Goal: Navigation & Orientation: Find specific page/section

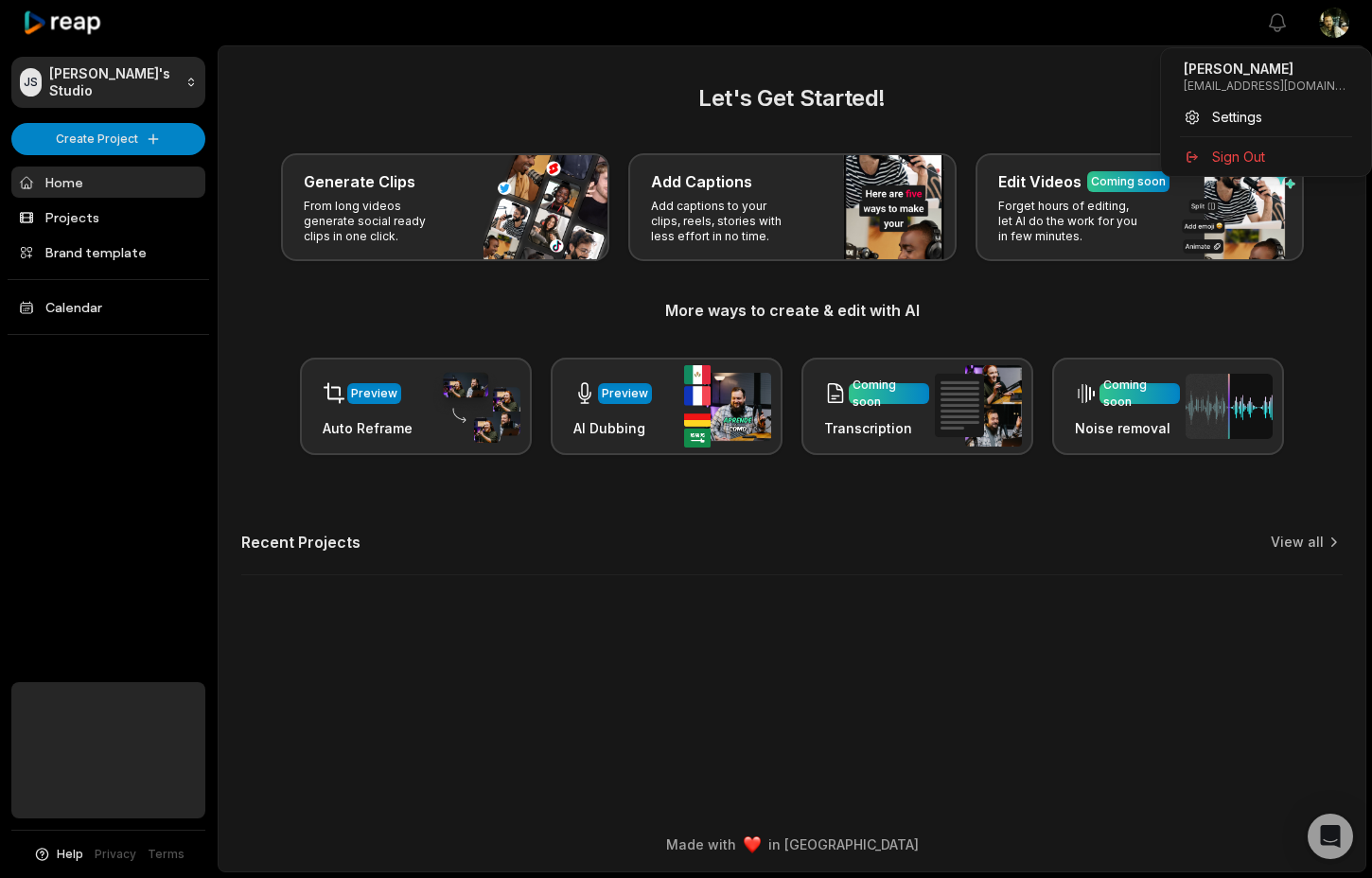
click at [1331, 30] on html "JS [PERSON_NAME]'s Studio Create Project Home Projects Brand template Calendar …" at bounding box center [686, 439] width 1372 height 878
click at [1250, 117] on span "Settings" at bounding box center [1237, 117] width 50 height 20
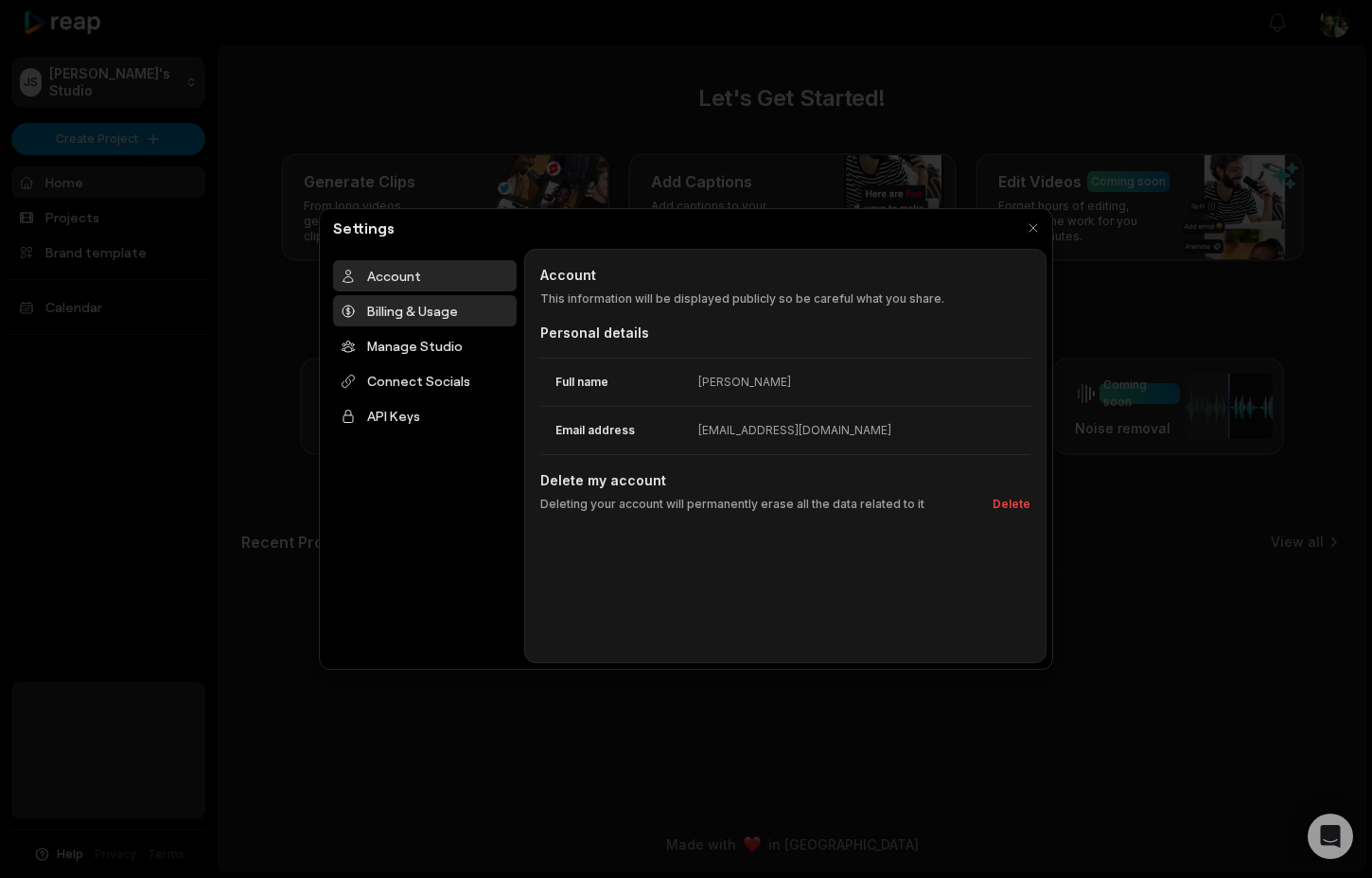
click at [434, 317] on div "Billing & Usage" at bounding box center [425, 311] width 184 height 32
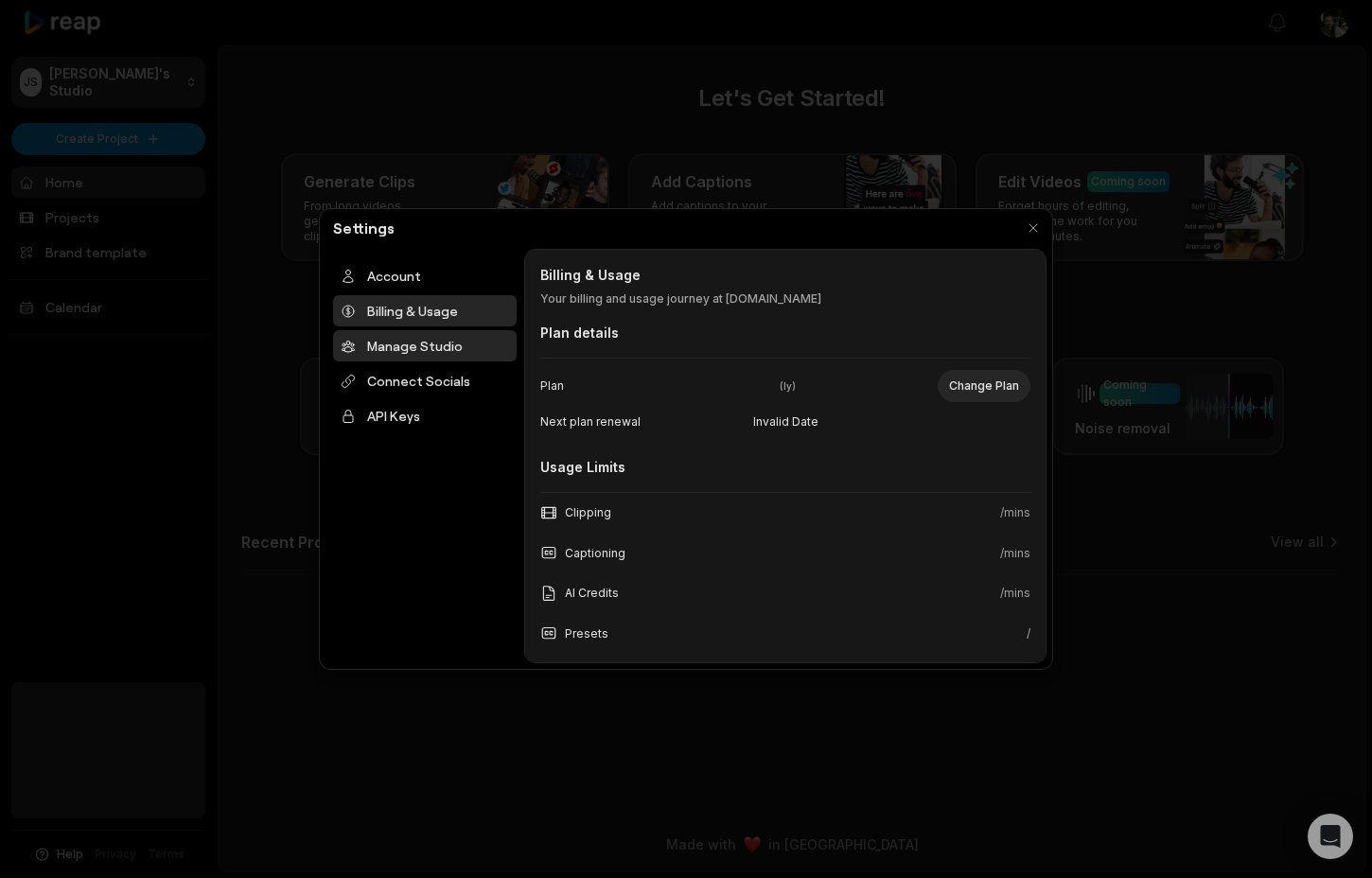
click at [433, 346] on div "Manage Studio" at bounding box center [425, 346] width 184 height 32
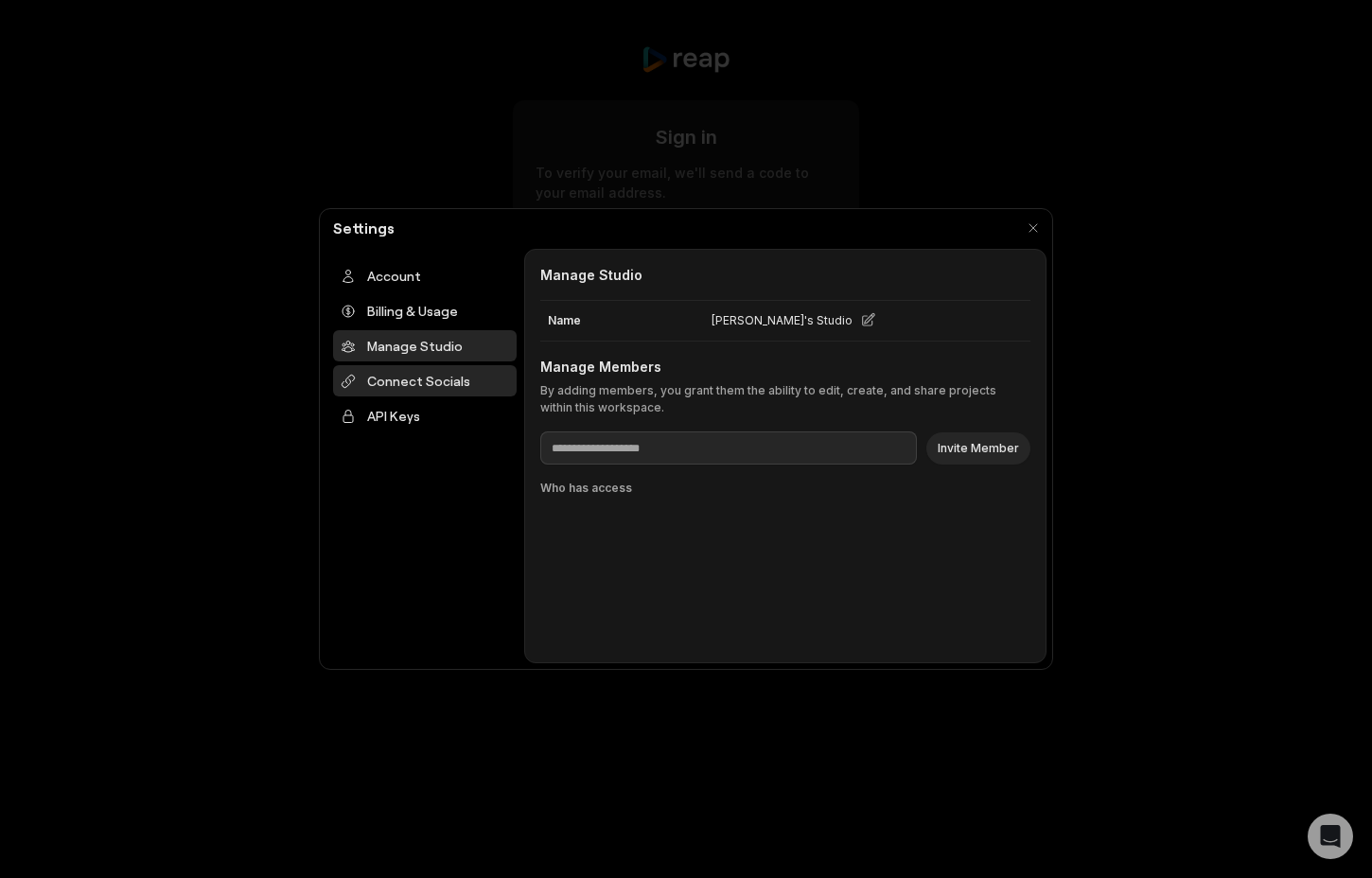
click at [452, 386] on div "Connect Socials" at bounding box center [425, 382] width 184 height 32
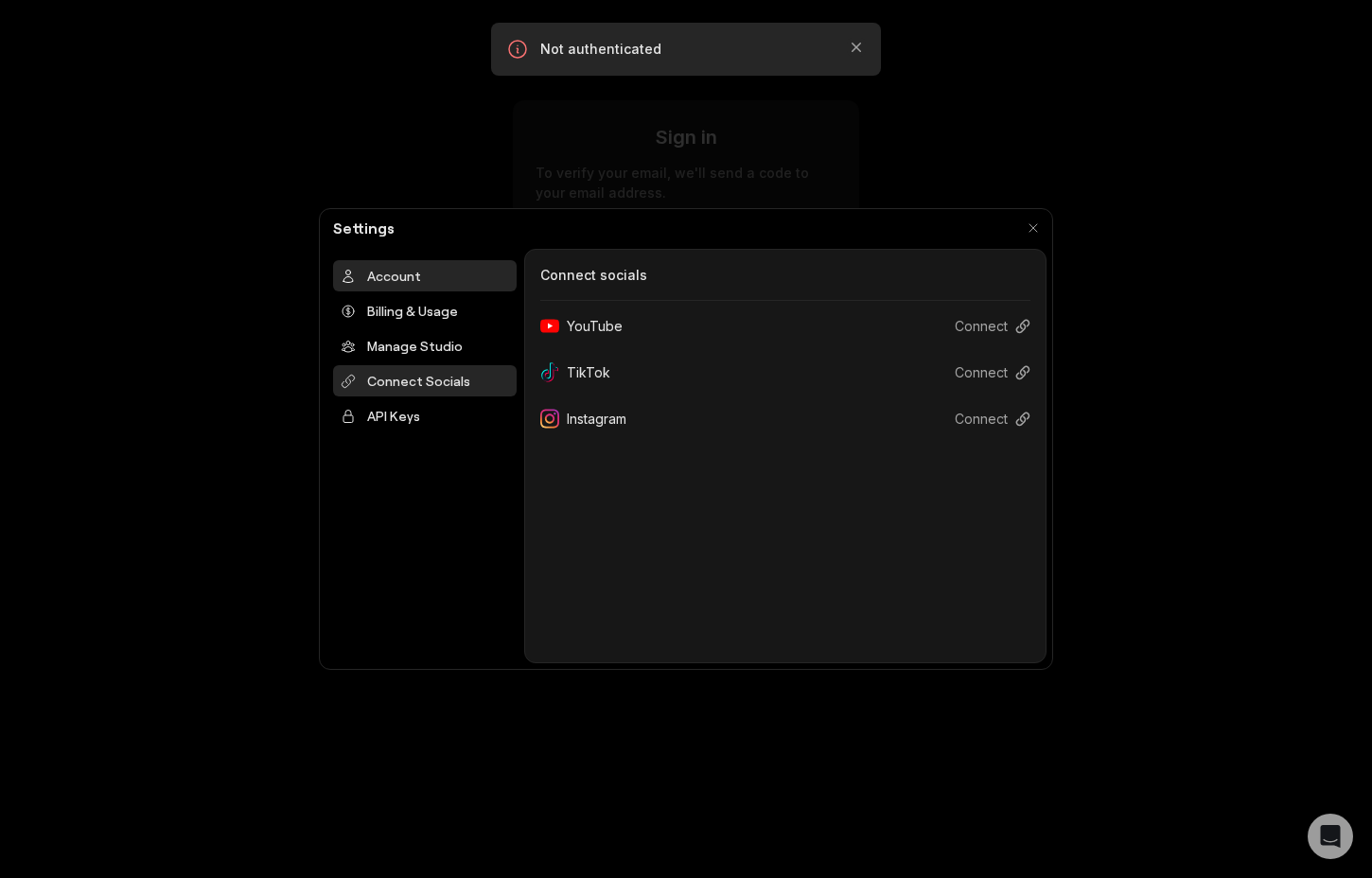
click at [448, 275] on div "Account" at bounding box center [425, 276] width 184 height 32
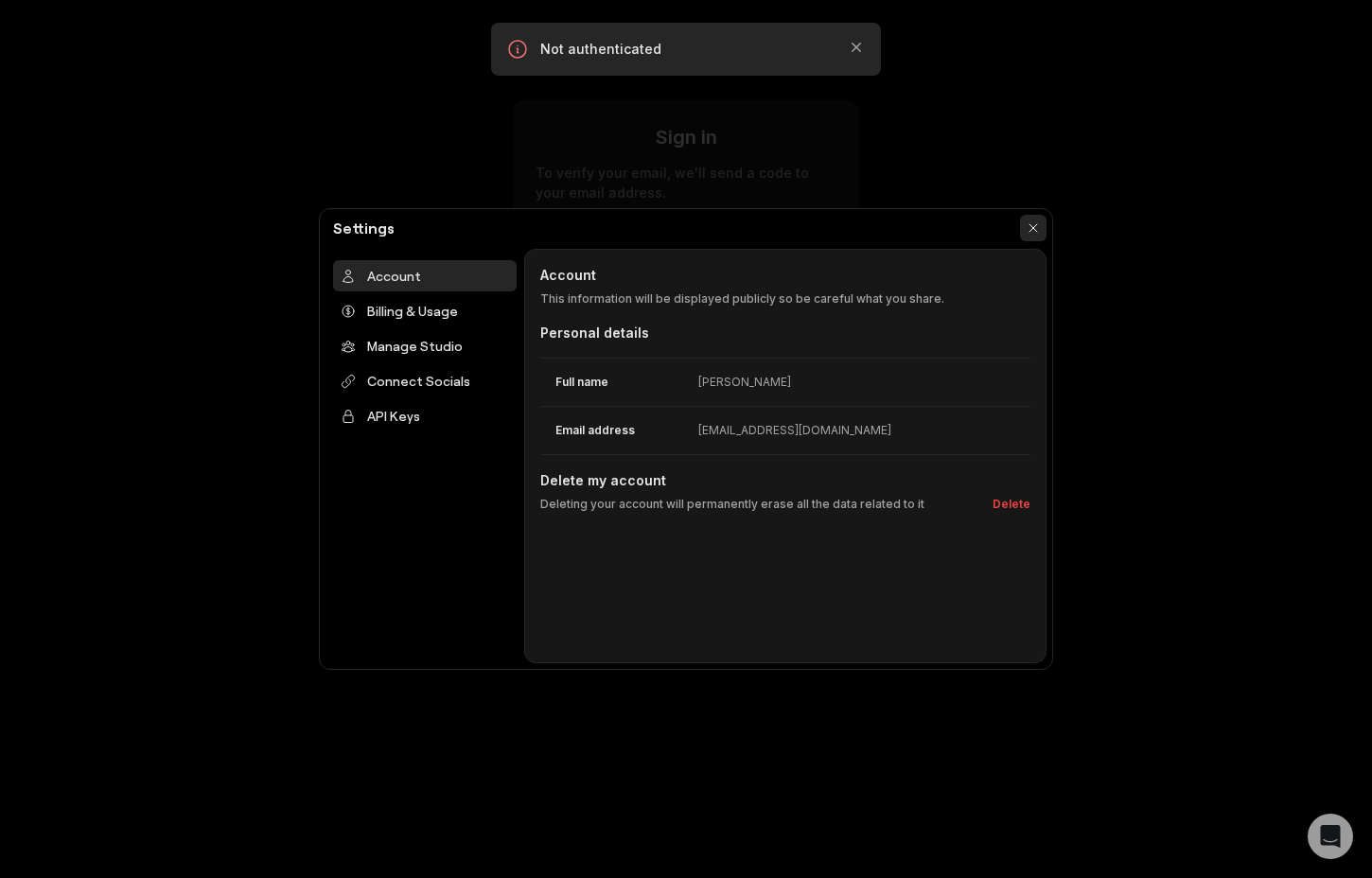
click at [1033, 230] on button "button" at bounding box center [1033, 227] width 27 height 27
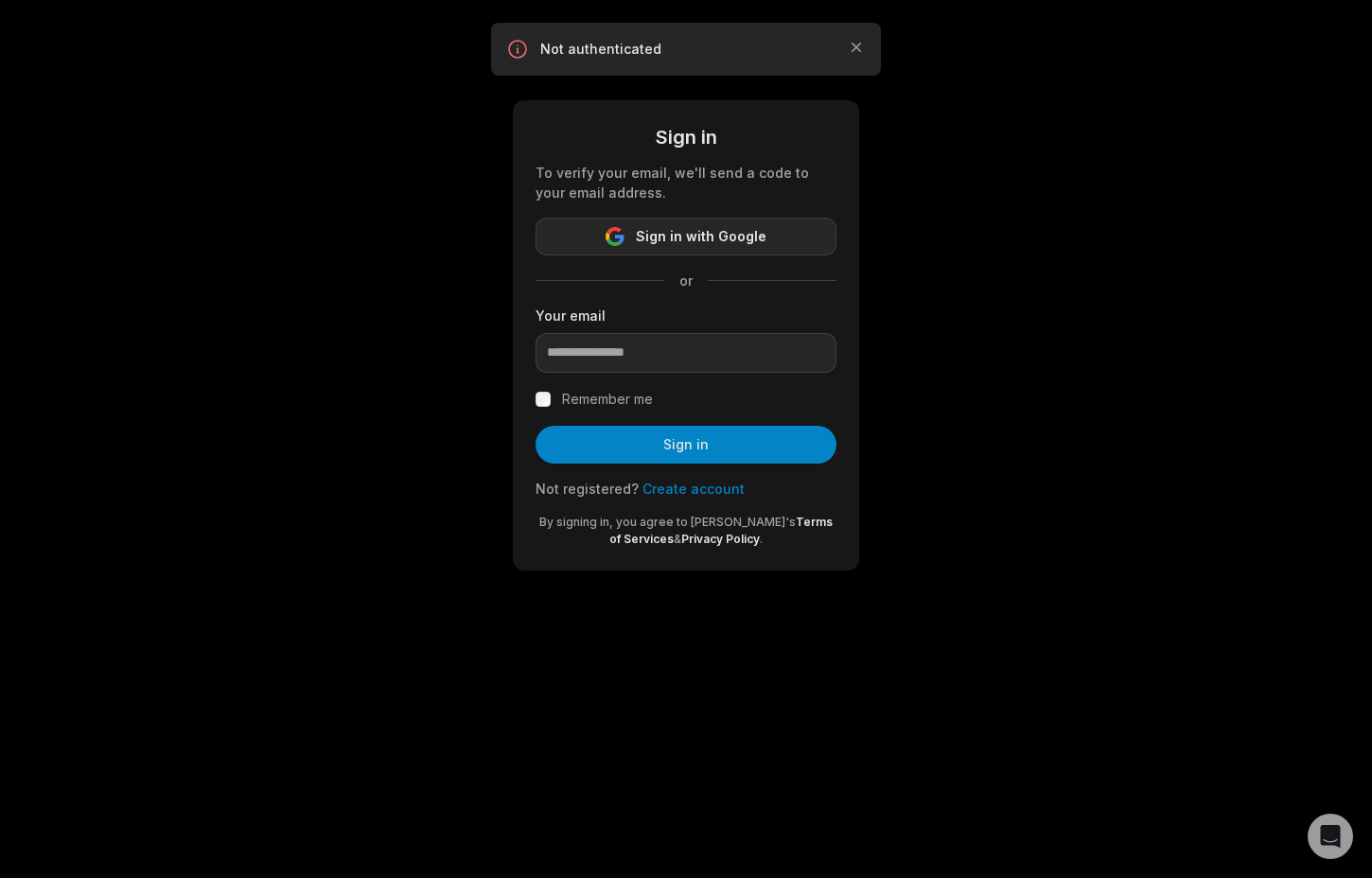
click at [655, 230] on span "Sign in with Google" at bounding box center [701, 236] width 130 height 23
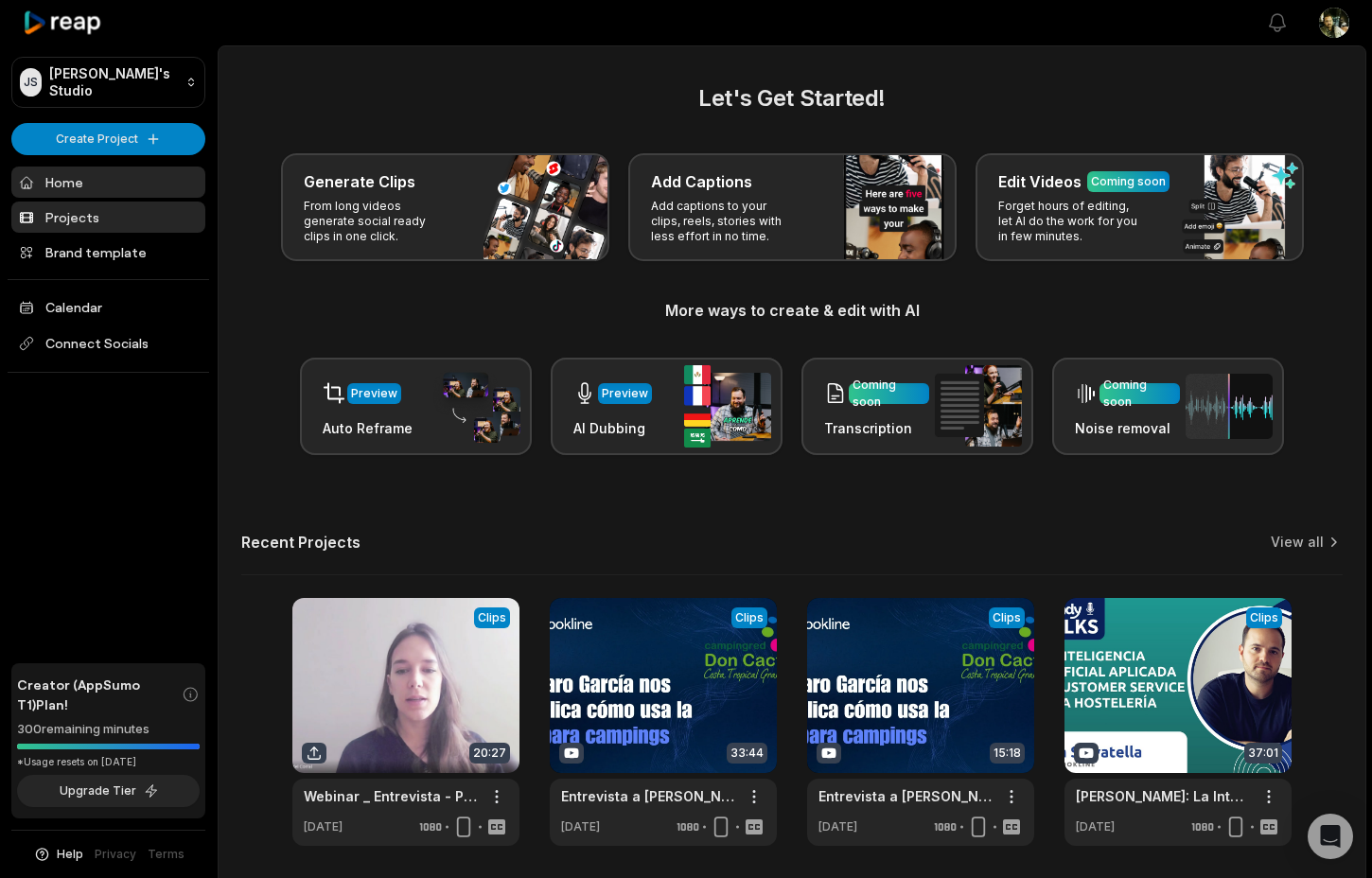
click at [108, 220] on link "Projects" at bounding box center [108, 218] width 194 height 32
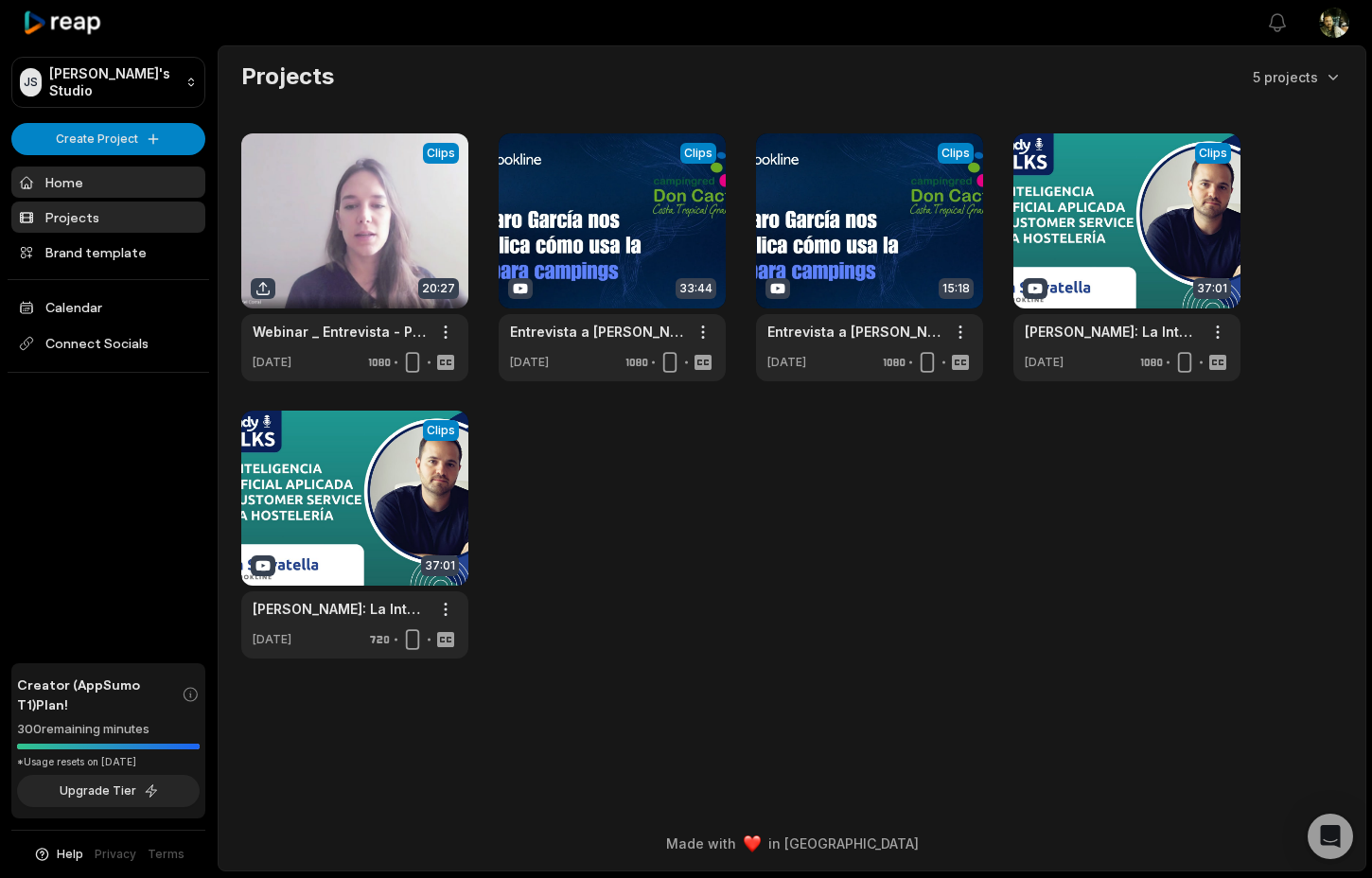
click at [128, 192] on link "Home" at bounding box center [108, 183] width 194 height 32
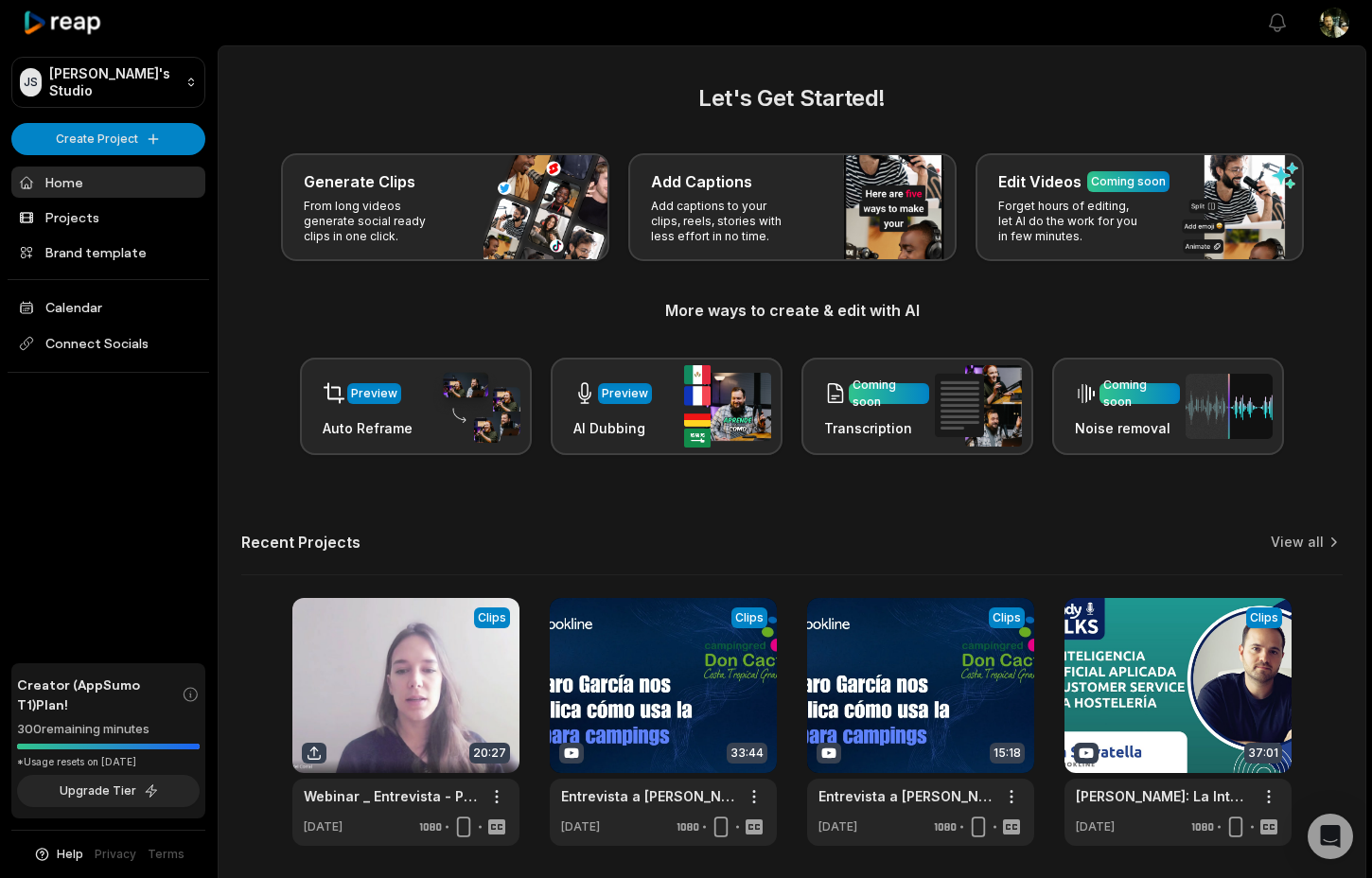
scroll to position [66, 0]
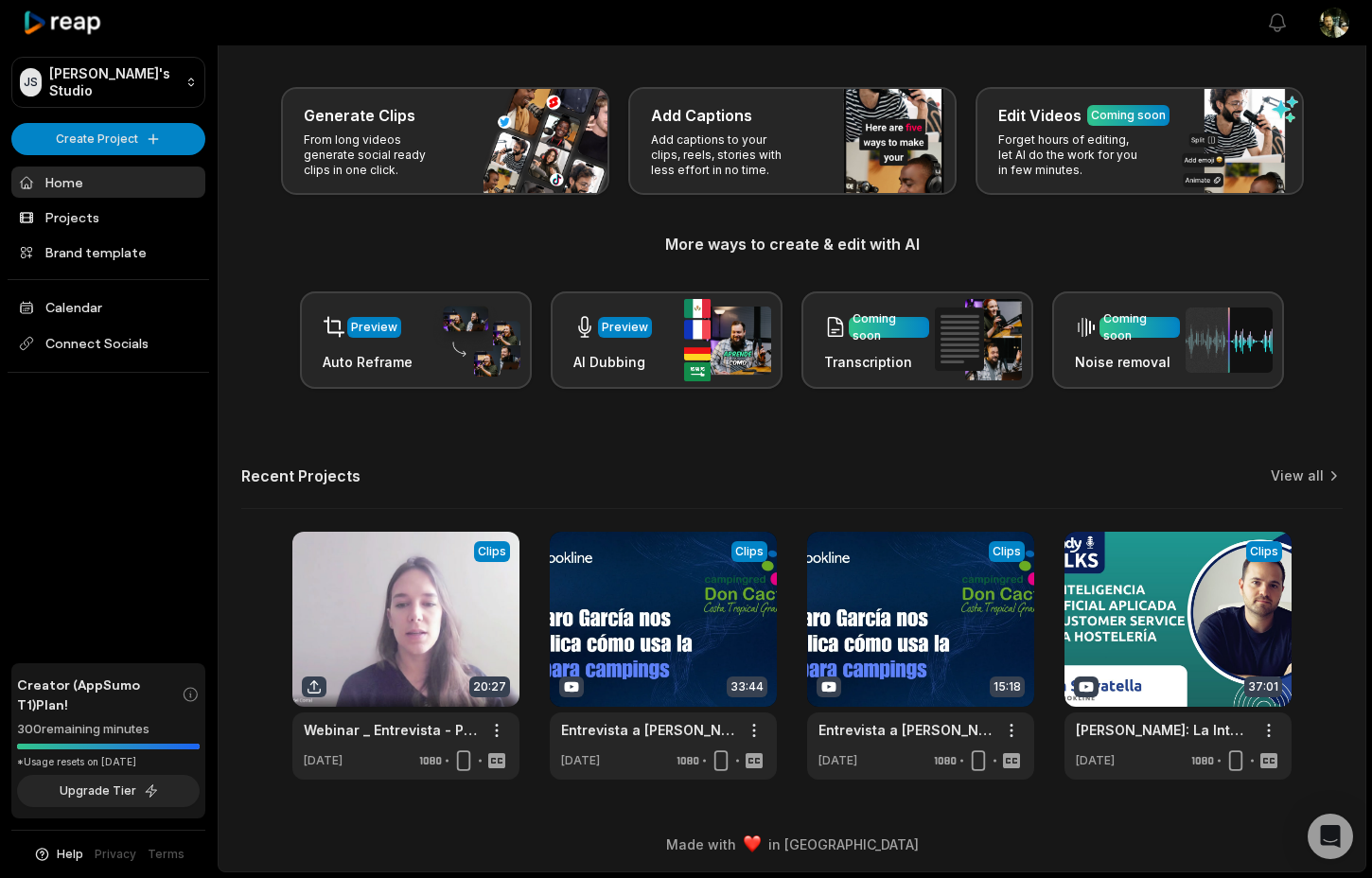
click at [1320, 464] on div "Let's Get Started! Generate Clips From long videos generate social ready clips …" at bounding box center [792, 397] width 1147 height 765
click at [1313, 475] on link "View all" at bounding box center [1298, 476] width 53 height 19
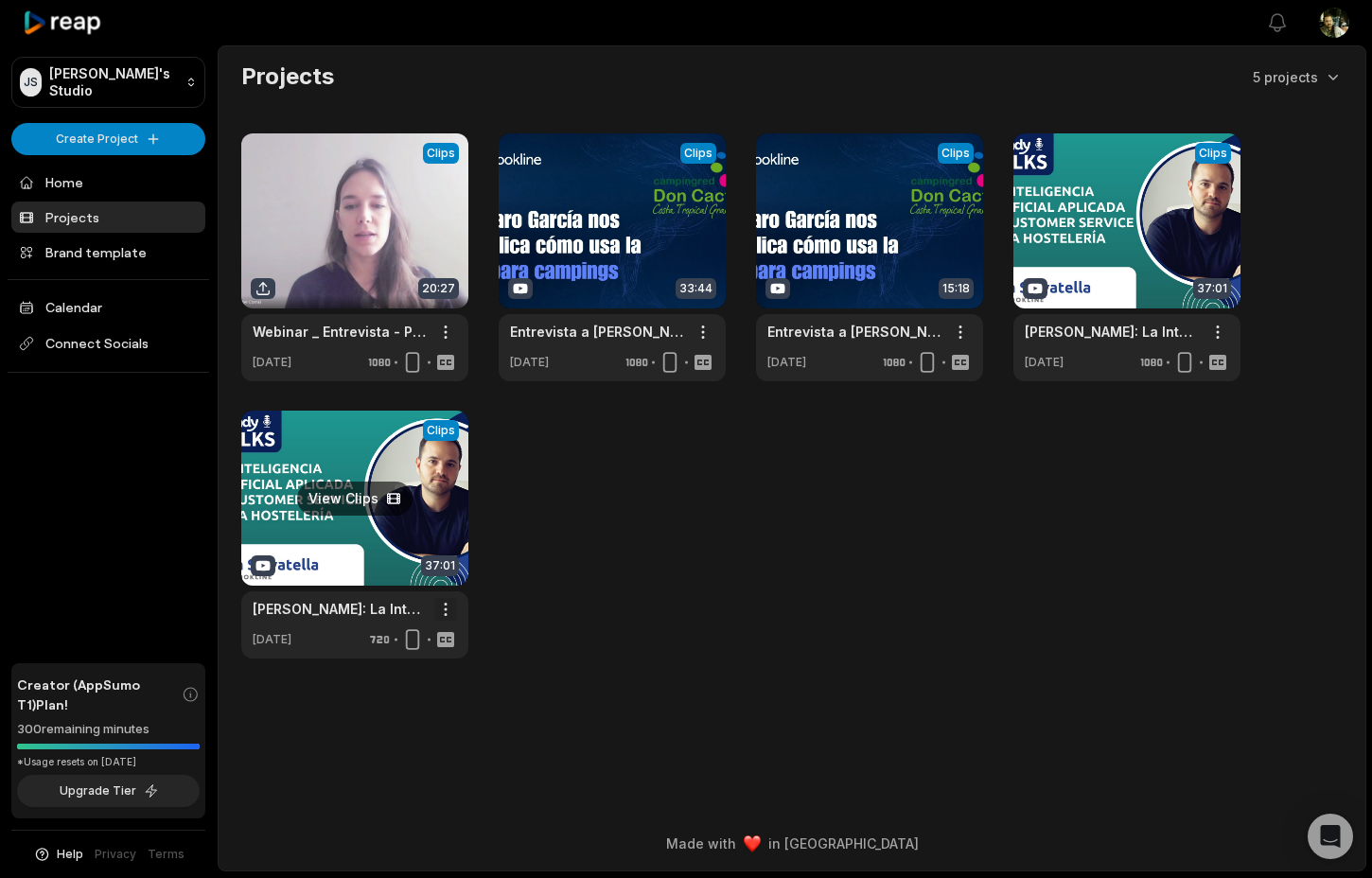
click at [444, 609] on html "JS Joan's Studio Create Project Home Projects Brand template Calendar Connect S…" at bounding box center [686, 439] width 1372 height 878
click at [413, 680] on div "Delete" at bounding box center [391, 676] width 123 height 32
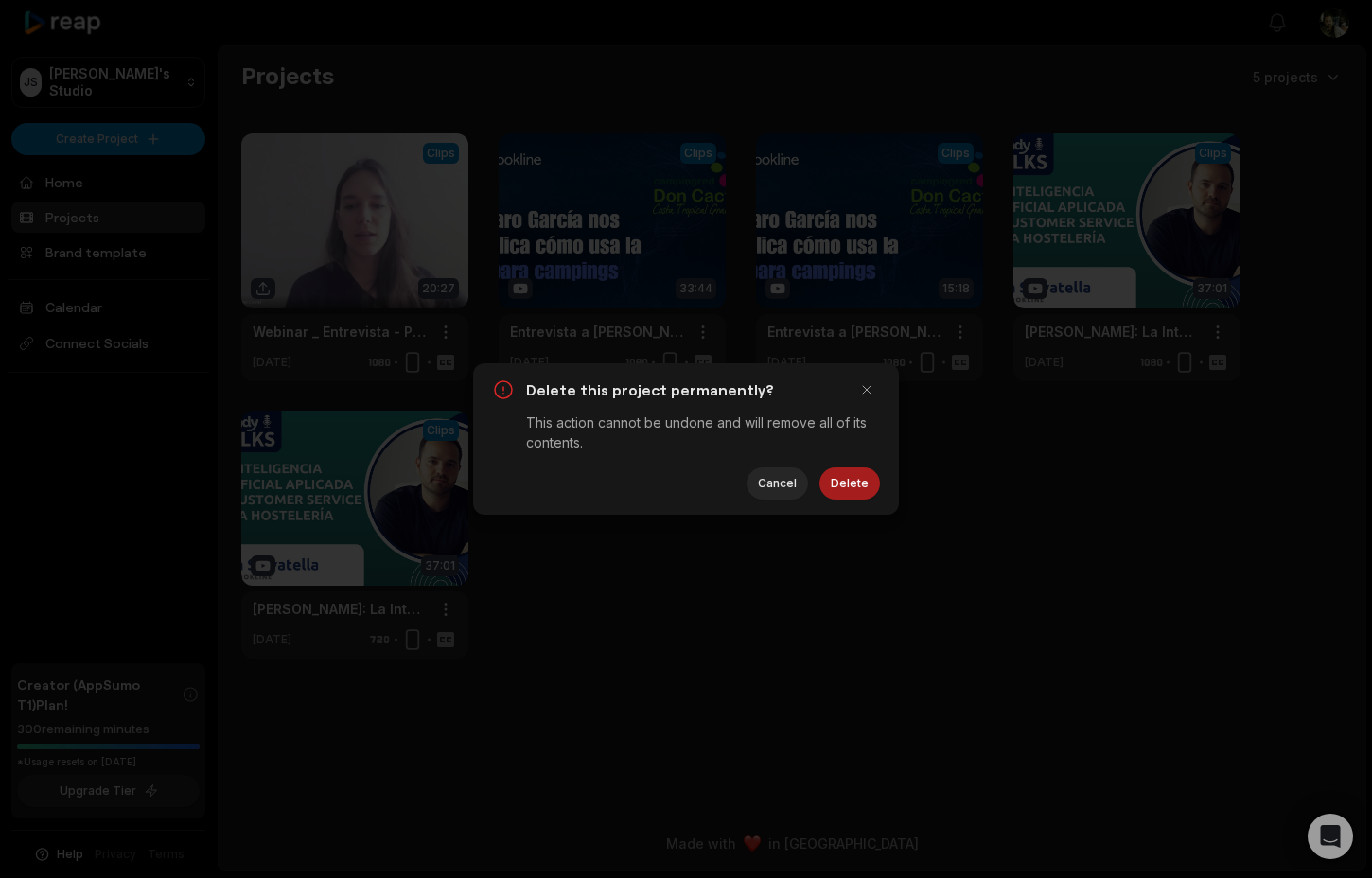
click at [854, 474] on button "Delete" at bounding box center [849, 483] width 60 height 33
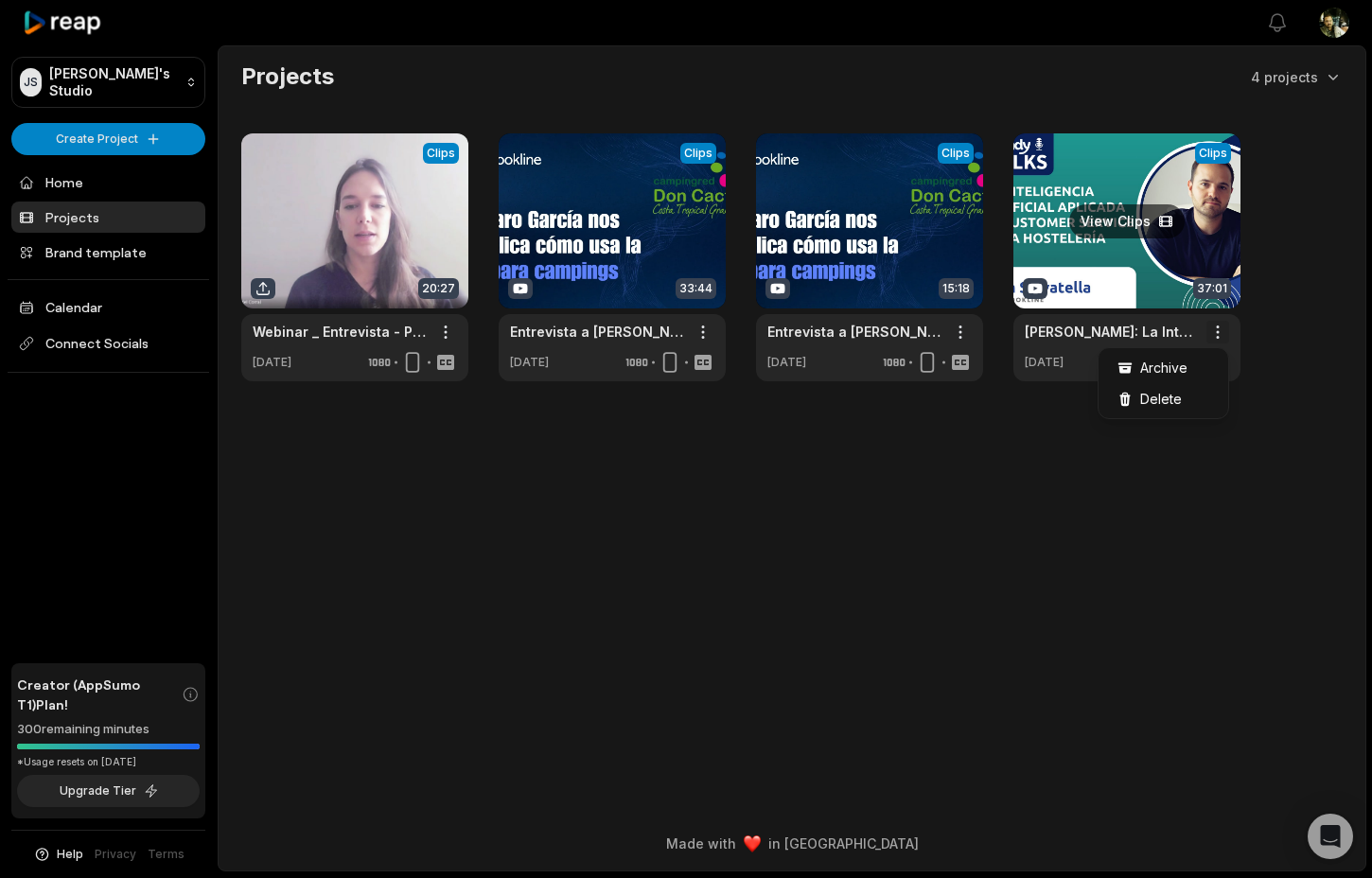
click at [1223, 336] on html "JS Joan's Studio Create Project Home Projects Brand template Calendar Connect S…" at bounding box center [686, 439] width 1372 height 878
click at [1178, 392] on span "Delete" at bounding box center [1161, 399] width 42 height 20
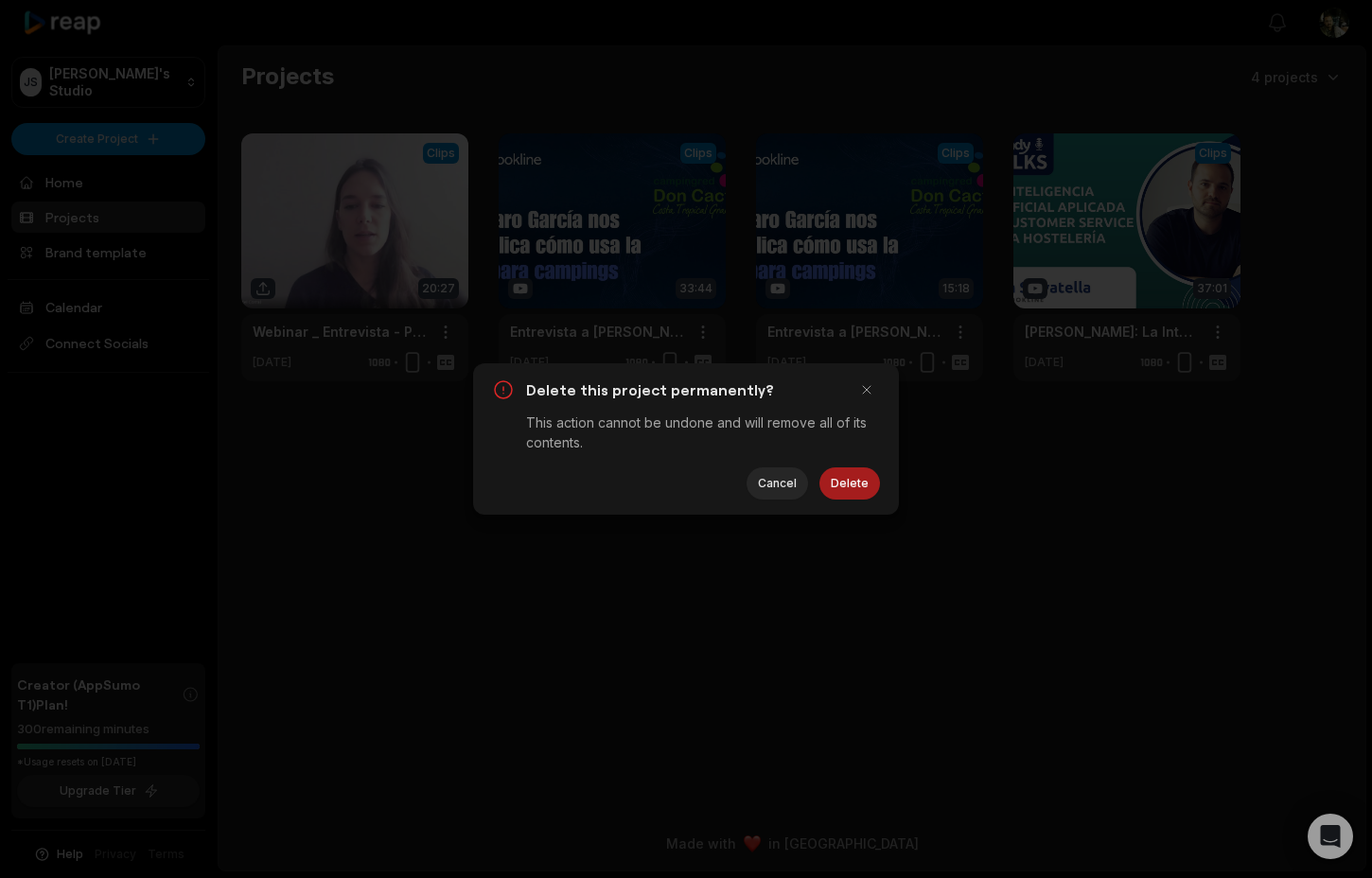
click at [855, 478] on button "Delete" at bounding box center [849, 483] width 60 height 33
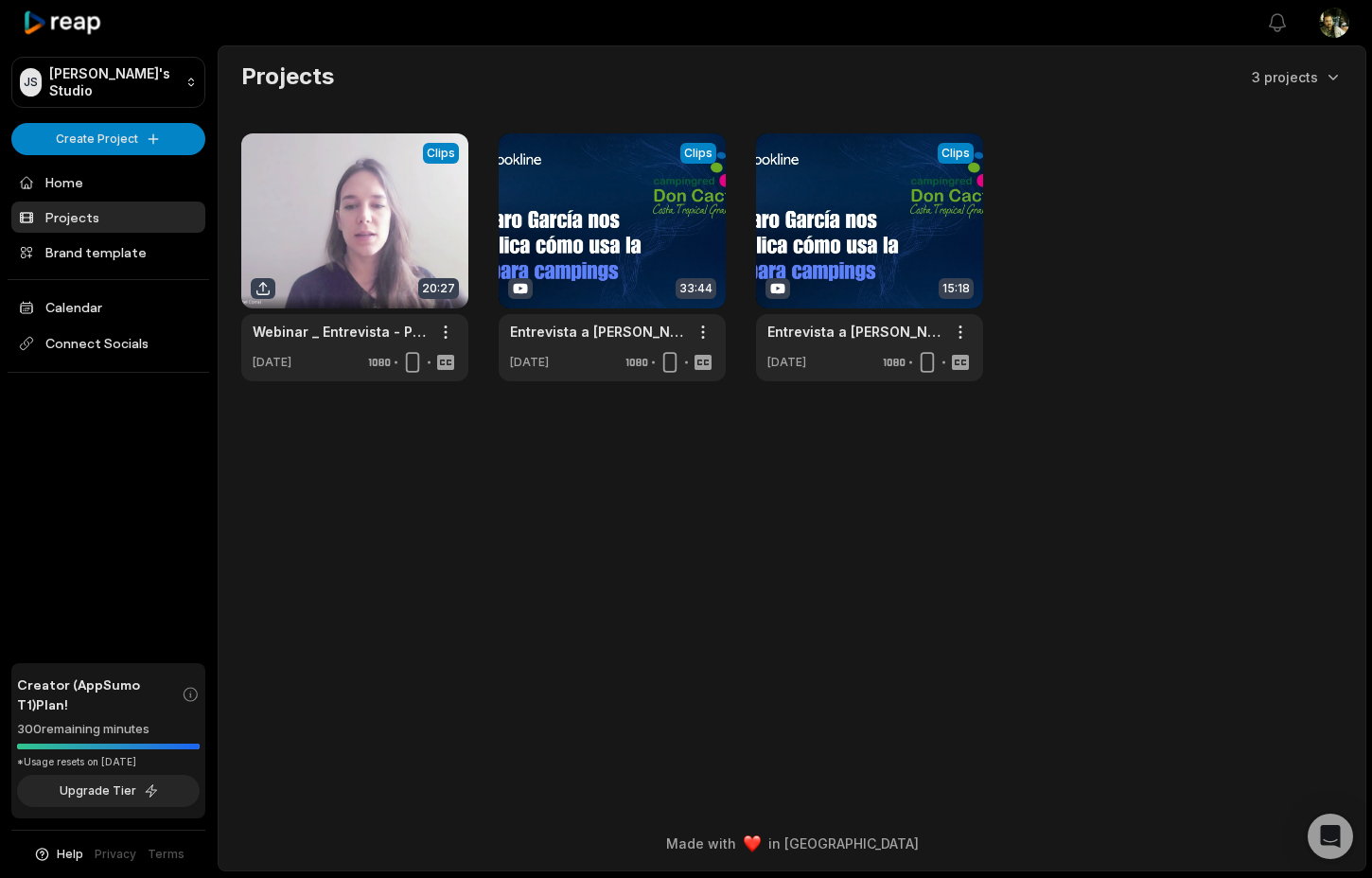
click at [1333, 12] on html "JS Joan's Studio Create Project Home Projects Brand template Calendar Connect S…" at bounding box center [686, 439] width 1372 height 878
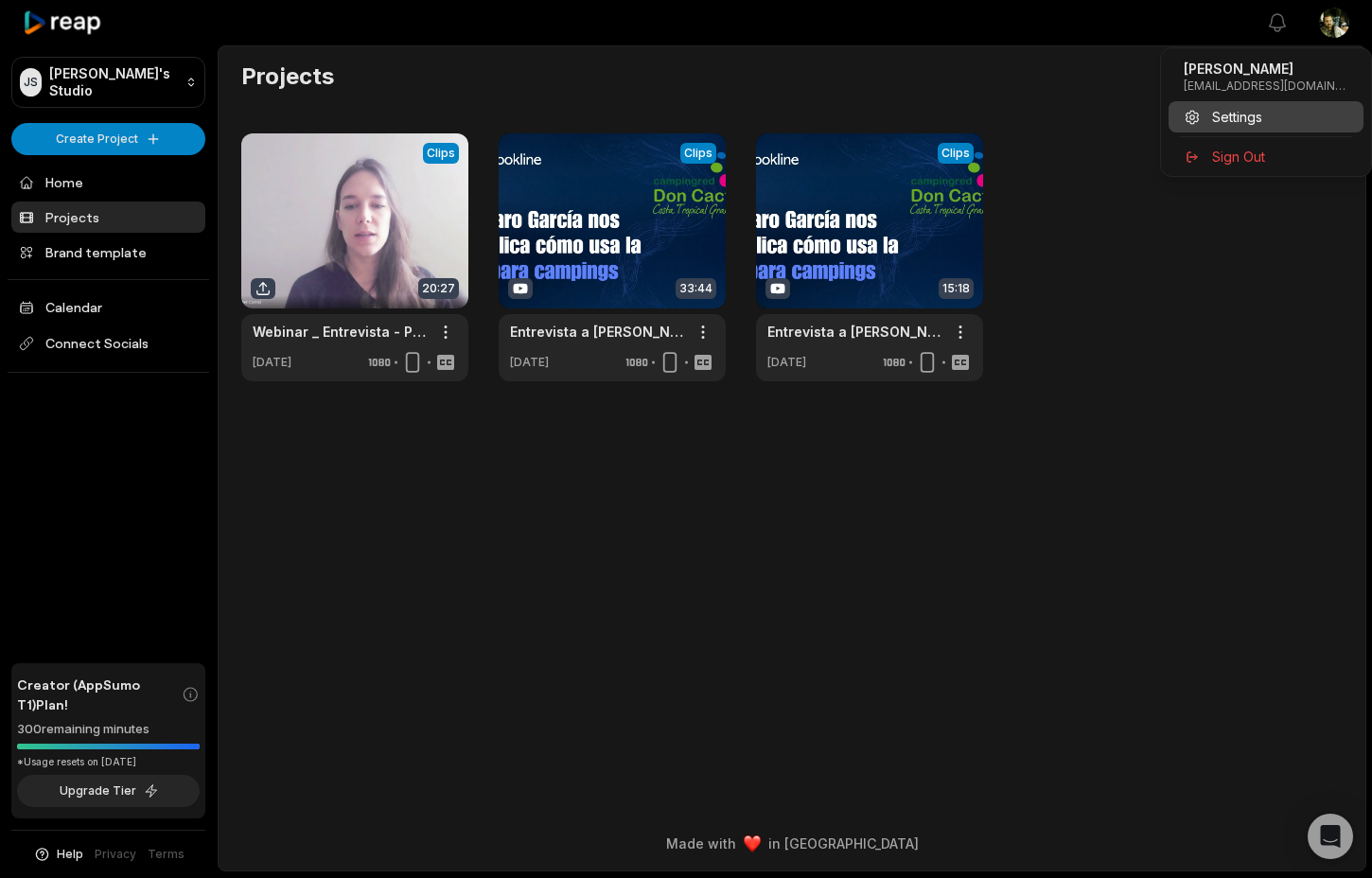
click at [1227, 119] on span "Settings" at bounding box center [1237, 117] width 50 height 20
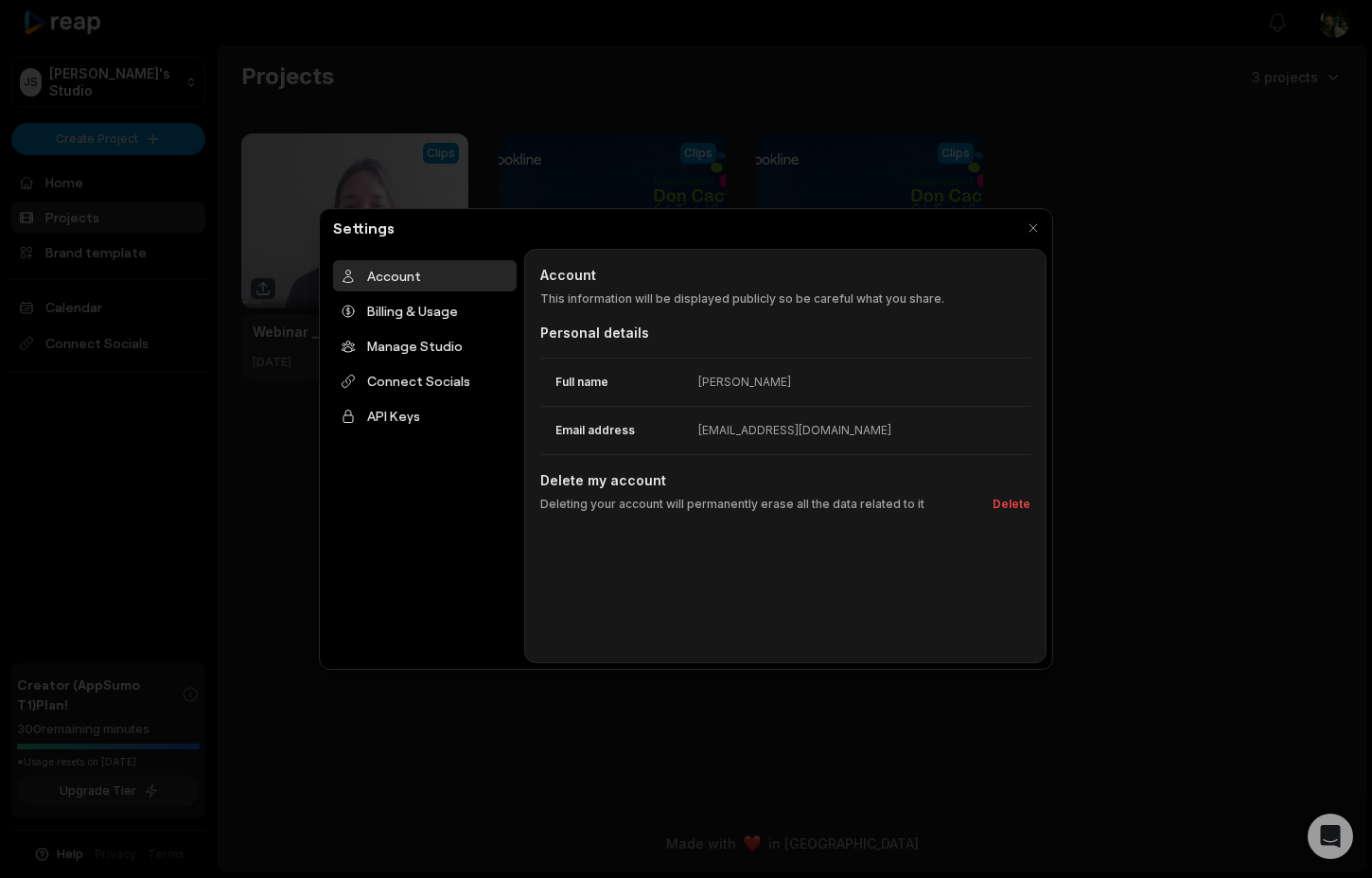
click at [767, 434] on div "jmsanx@gmail.com" at bounding box center [795, 430] width 193 height 17
click at [368, 307] on div "Billing & Usage" at bounding box center [425, 311] width 184 height 32
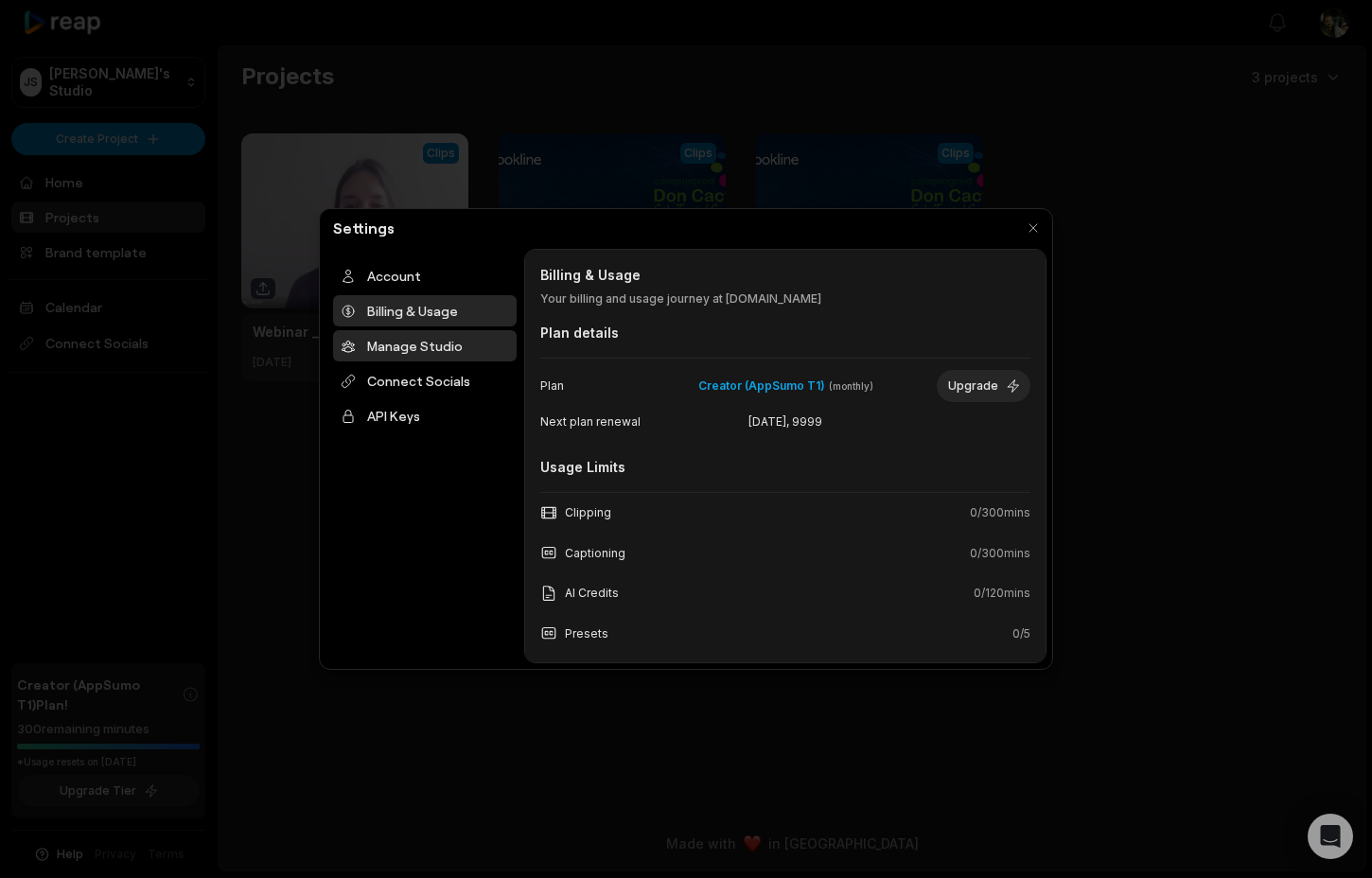
click at [408, 343] on div "Manage Studio" at bounding box center [425, 346] width 184 height 32
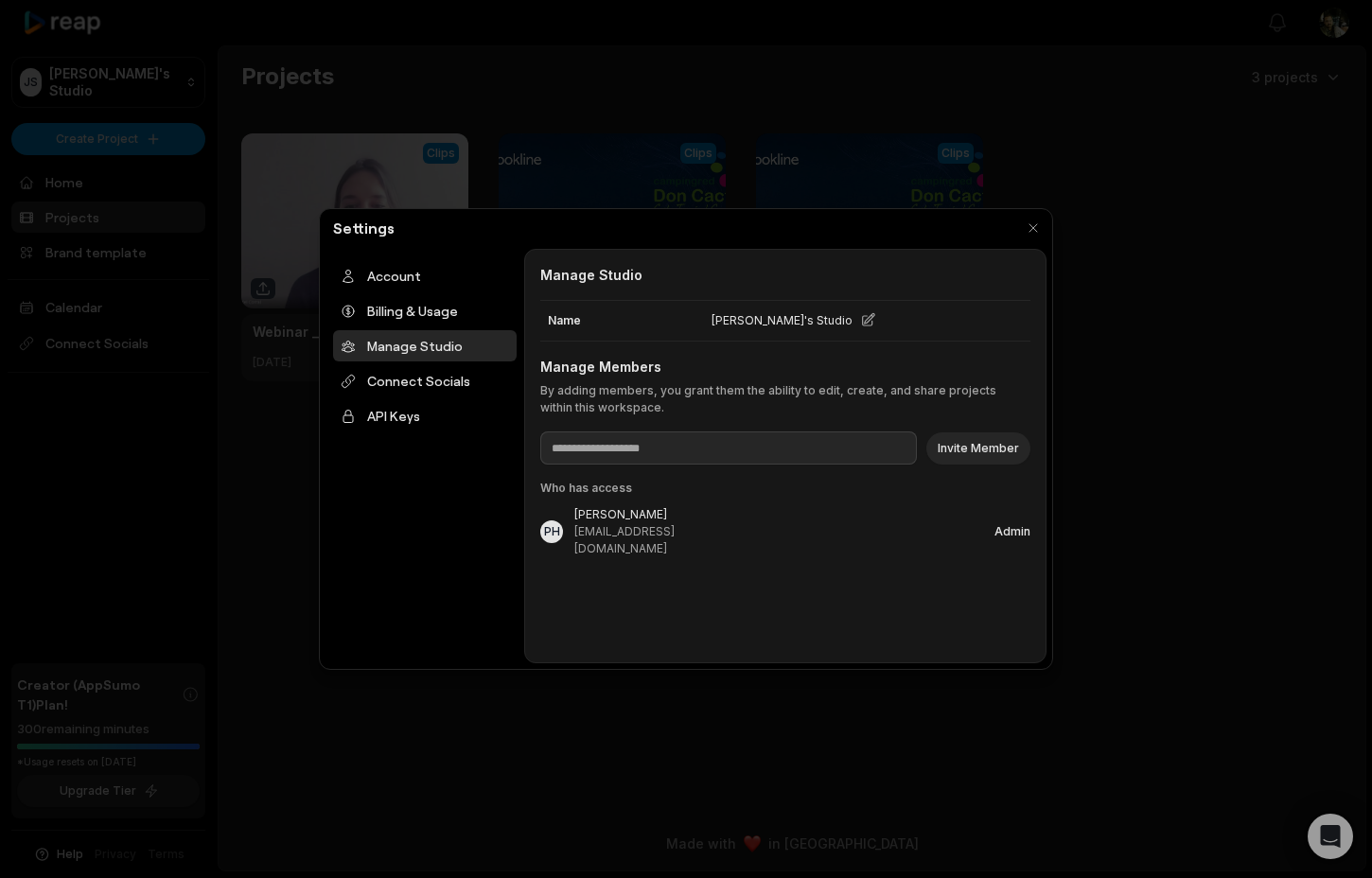
click at [1010, 526] on div "Admin" at bounding box center [1012, 531] width 36 height 11
click at [1034, 222] on button "button" at bounding box center [1033, 227] width 27 height 27
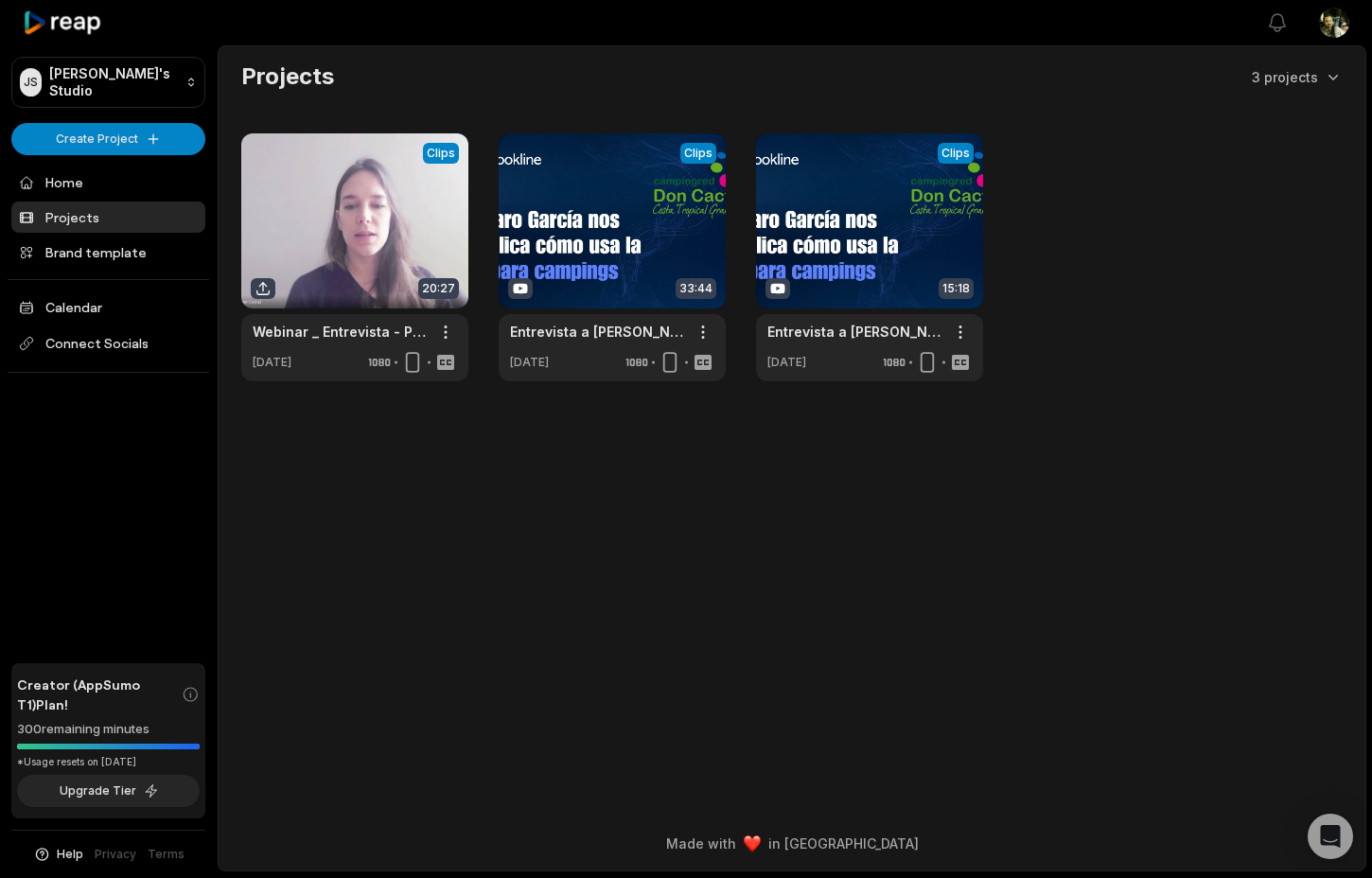
click at [1329, 26] on html "JS Joan's Studio Create Project Home Projects Brand template Calendar Connect S…" at bounding box center [686, 439] width 1372 height 878
click at [450, 331] on html "JS Joan's Studio Create Project Home Projects Brand template Calendar Connect S…" at bounding box center [686, 439] width 1372 height 878
click at [447, 332] on html "JS Joan's Studio Create Project Home Projects Brand template Calendar Connect S…" at bounding box center [686, 439] width 1372 height 878
click at [389, 402] on span "Delete" at bounding box center [388, 399] width 42 height 20
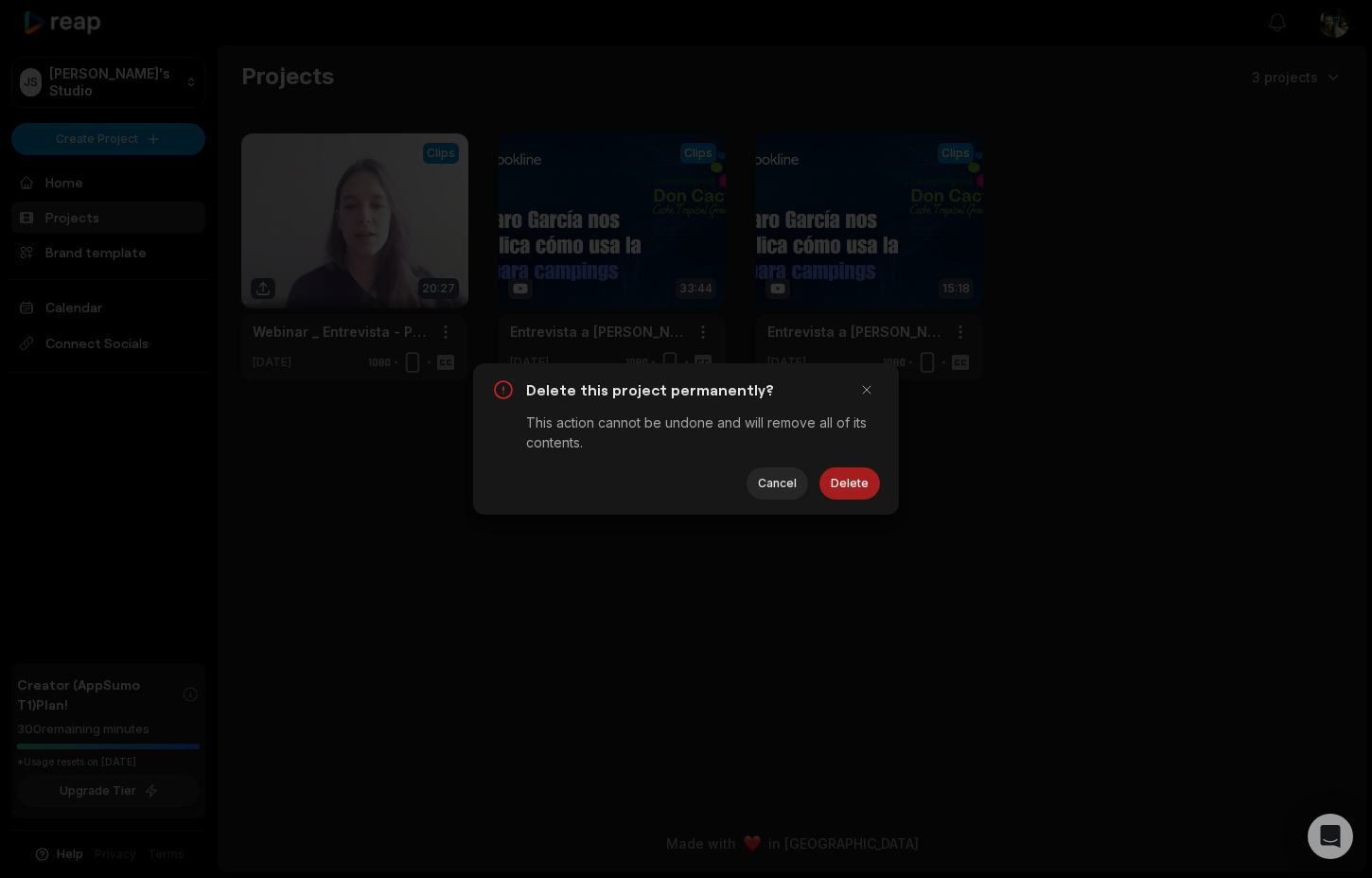
click at [862, 485] on button "Delete" at bounding box center [849, 483] width 60 height 33
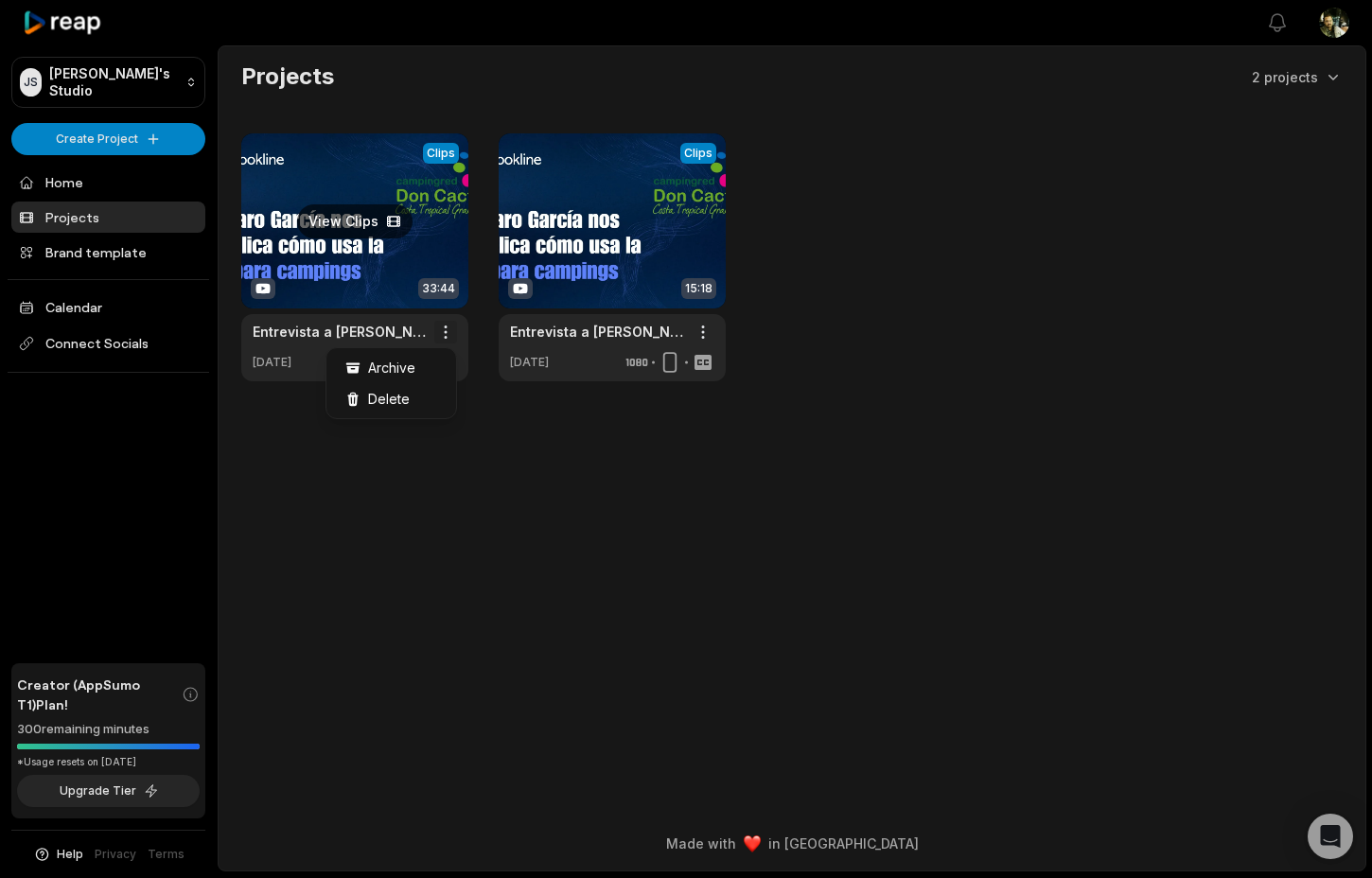
click at [451, 327] on html "JS Joan's Studio Create Project Home Projects Brand template Calendar Connect S…" at bounding box center [686, 439] width 1372 height 878
click at [393, 392] on span "Delete" at bounding box center [388, 399] width 42 height 20
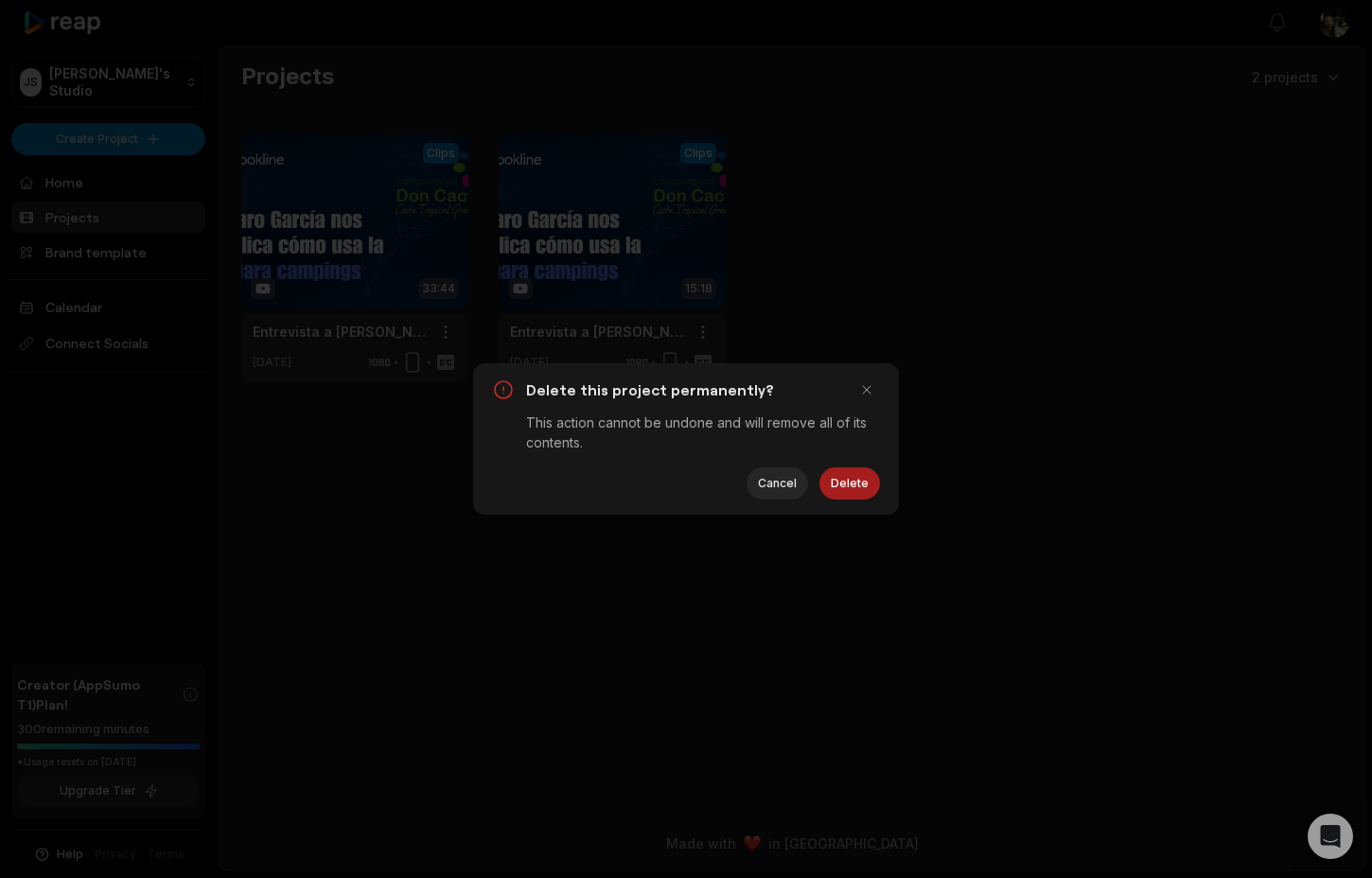
click at [871, 492] on button "Delete" at bounding box center [849, 483] width 60 height 33
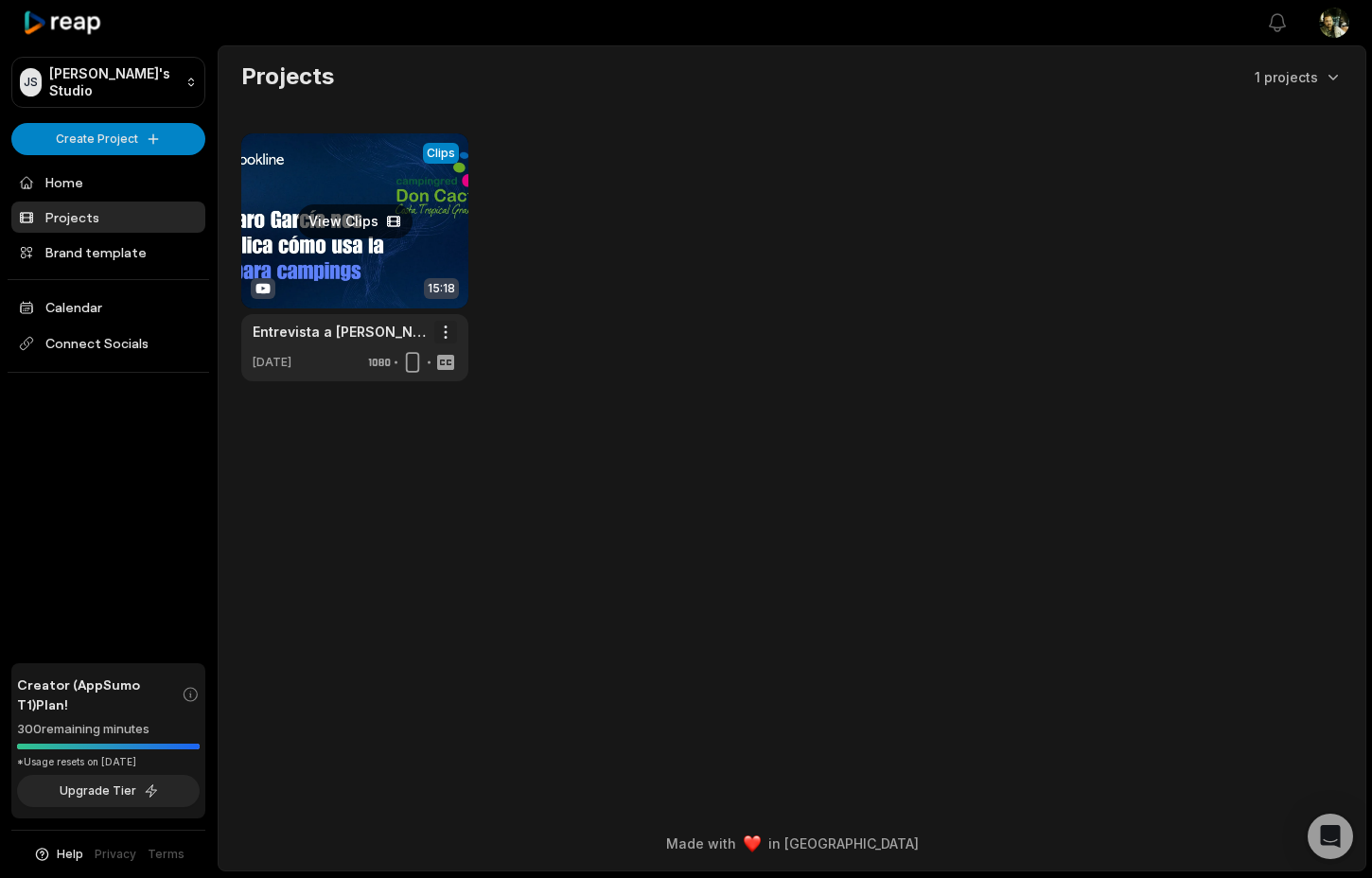
click at [448, 331] on html "JS Joan's Studio Create Project Home Projects Brand template Calendar Connect S…" at bounding box center [686, 439] width 1372 height 878
click at [400, 407] on span "Delete" at bounding box center [388, 399] width 42 height 20
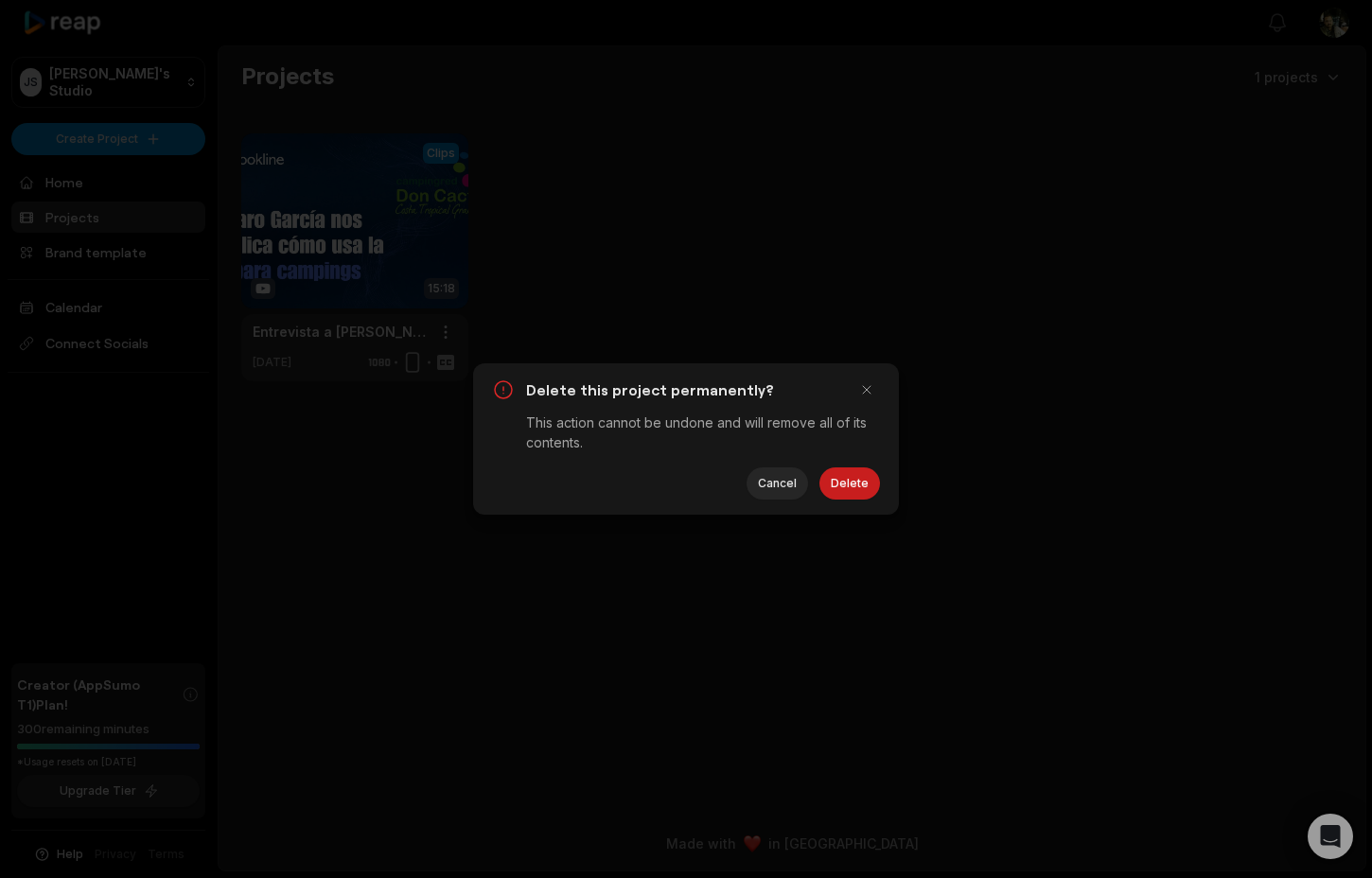
click at [847, 477] on button "Delete" at bounding box center [849, 483] width 60 height 33
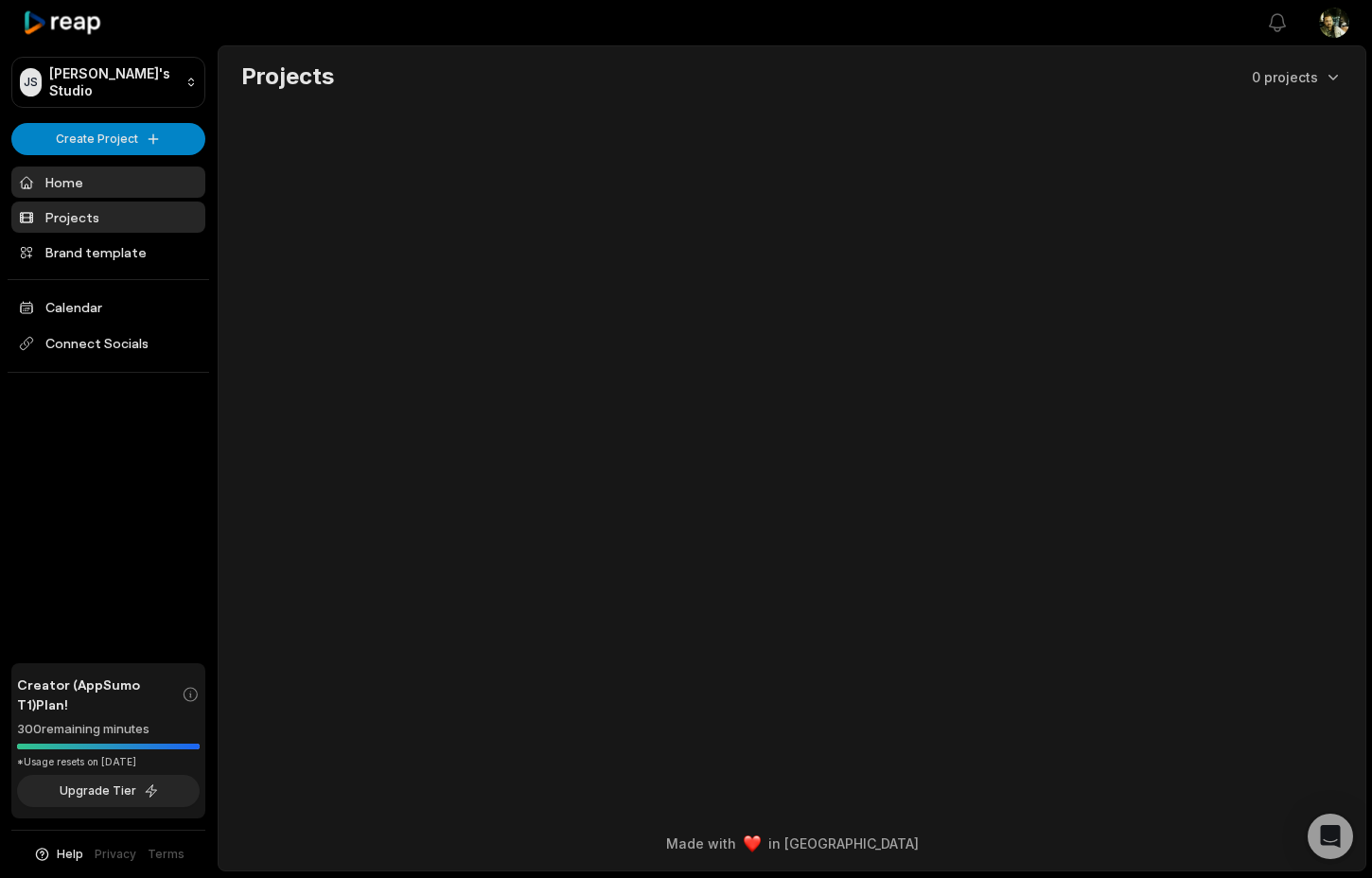
click at [99, 187] on link "Home" at bounding box center [108, 183] width 194 height 32
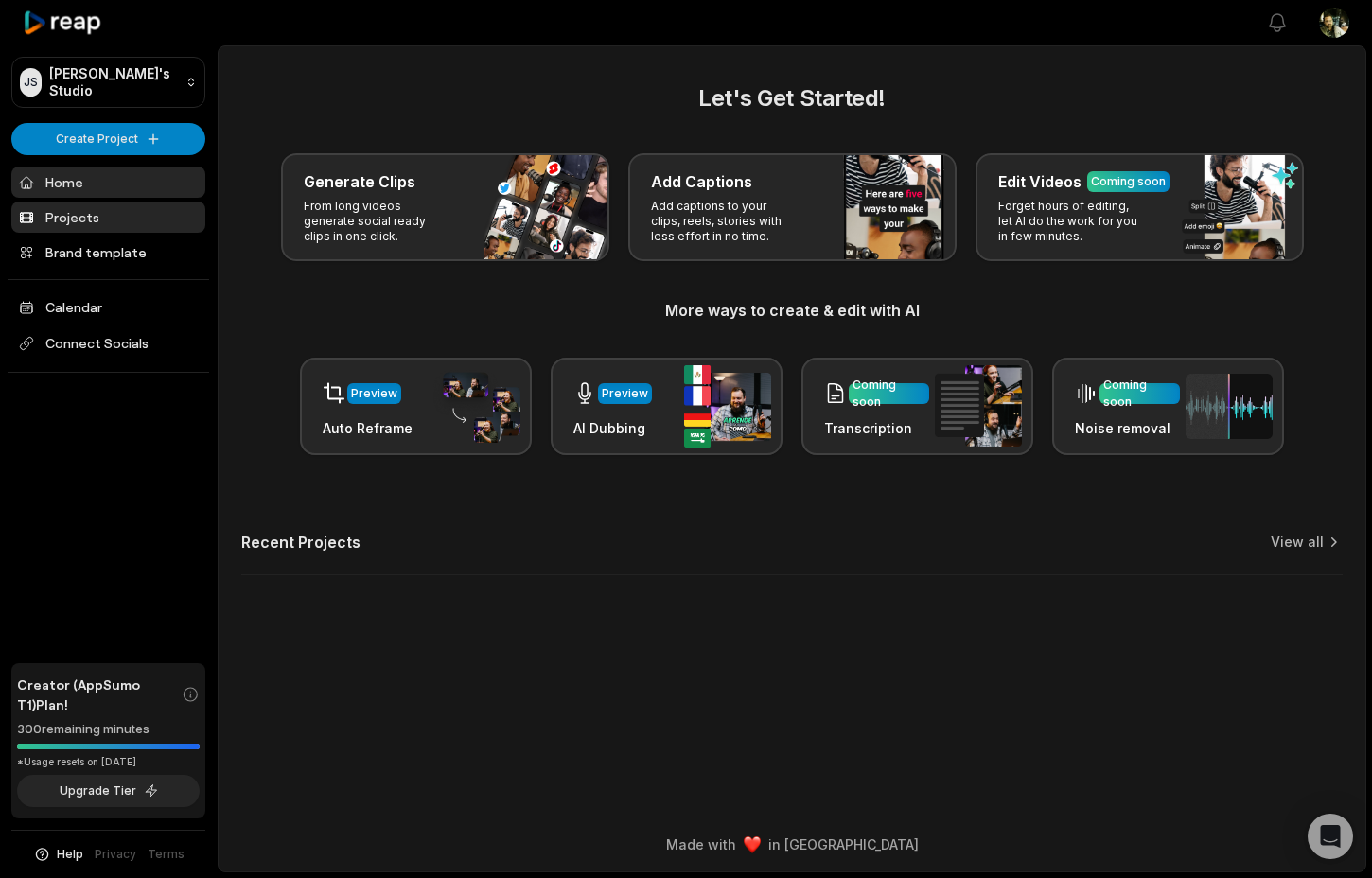
click at [75, 210] on link "Projects" at bounding box center [108, 218] width 194 height 32
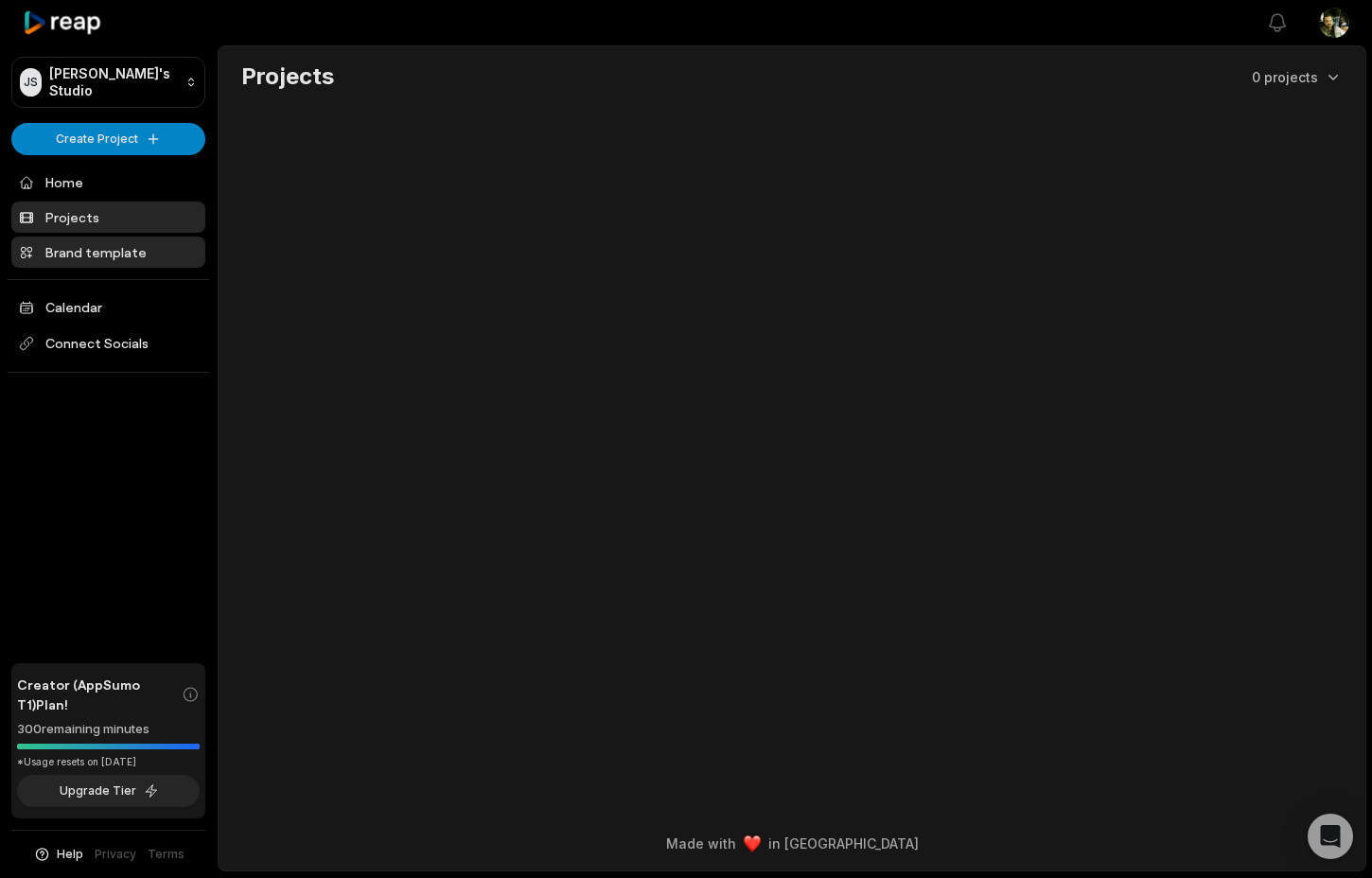
click at [111, 246] on link "Brand template" at bounding box center [108, 252] width 194 height 32
click at [123, 296] on link "Calendar" at bounding box center [108, 307] width 194 height 32
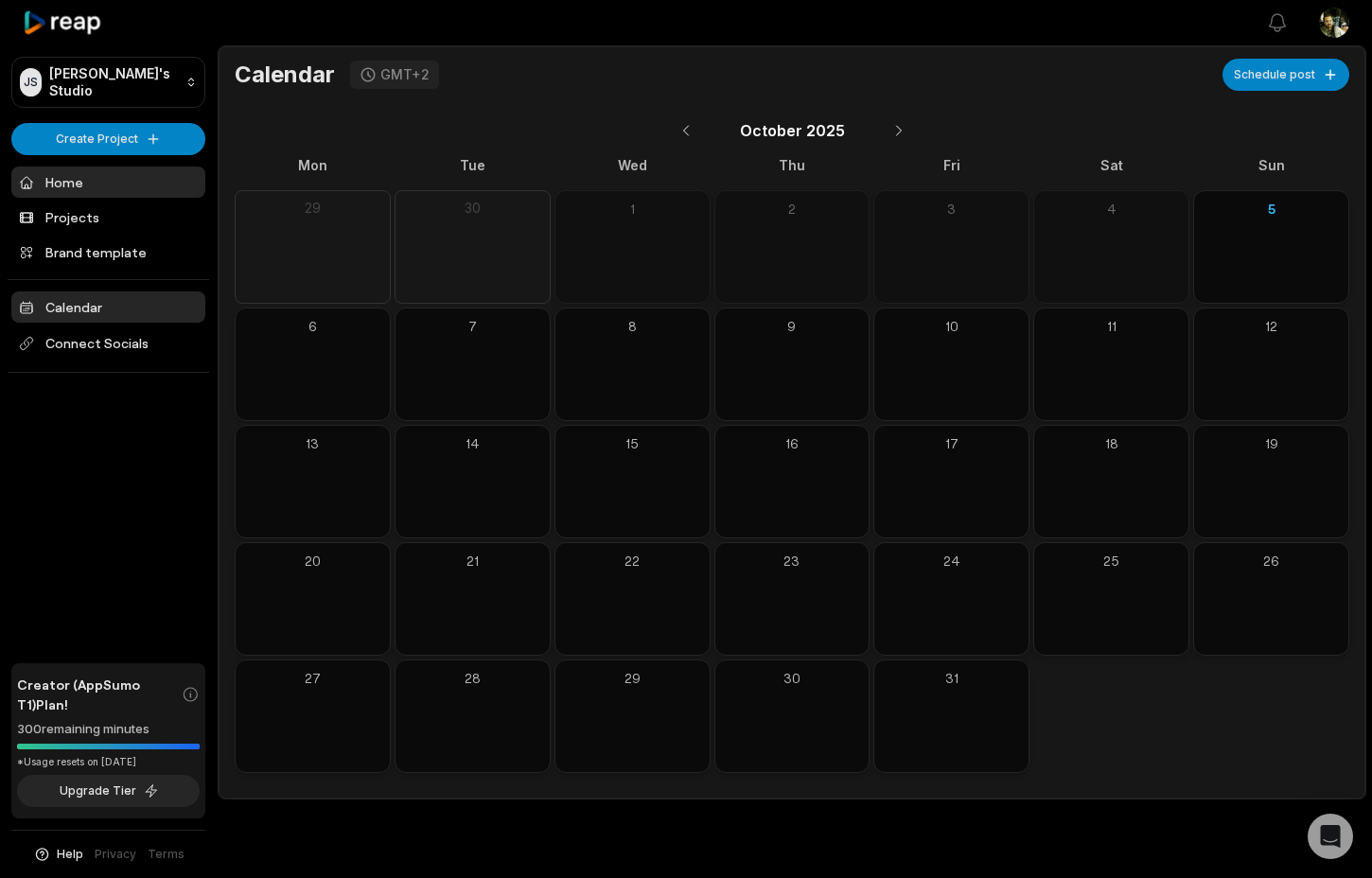
click at [108, 177] on link "Home" at bounding box center [108, 183] width 194 height 32
